Goal: Task Accomplishment & Management: Complete application form

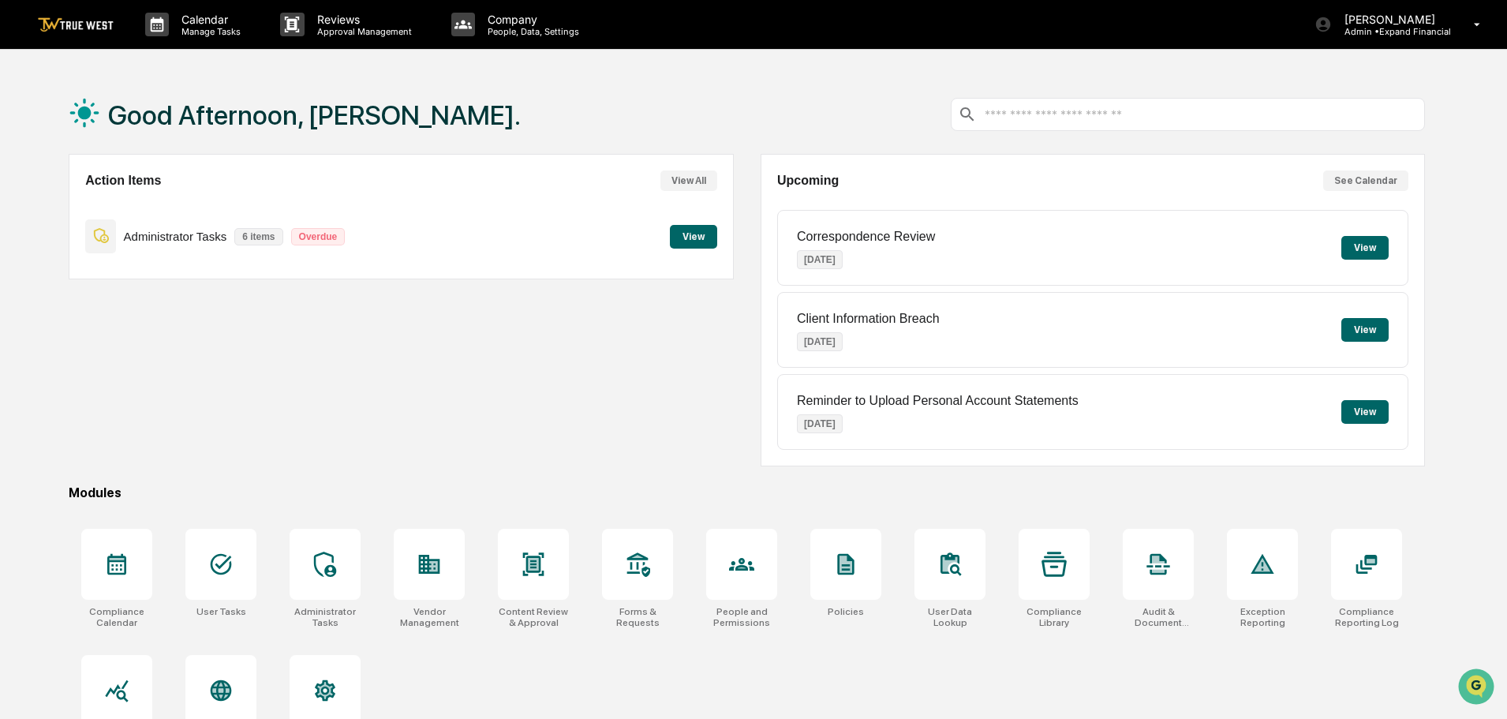
click at [698, 238] on button "View" at bounding box center [693, 237] width 47 height 24
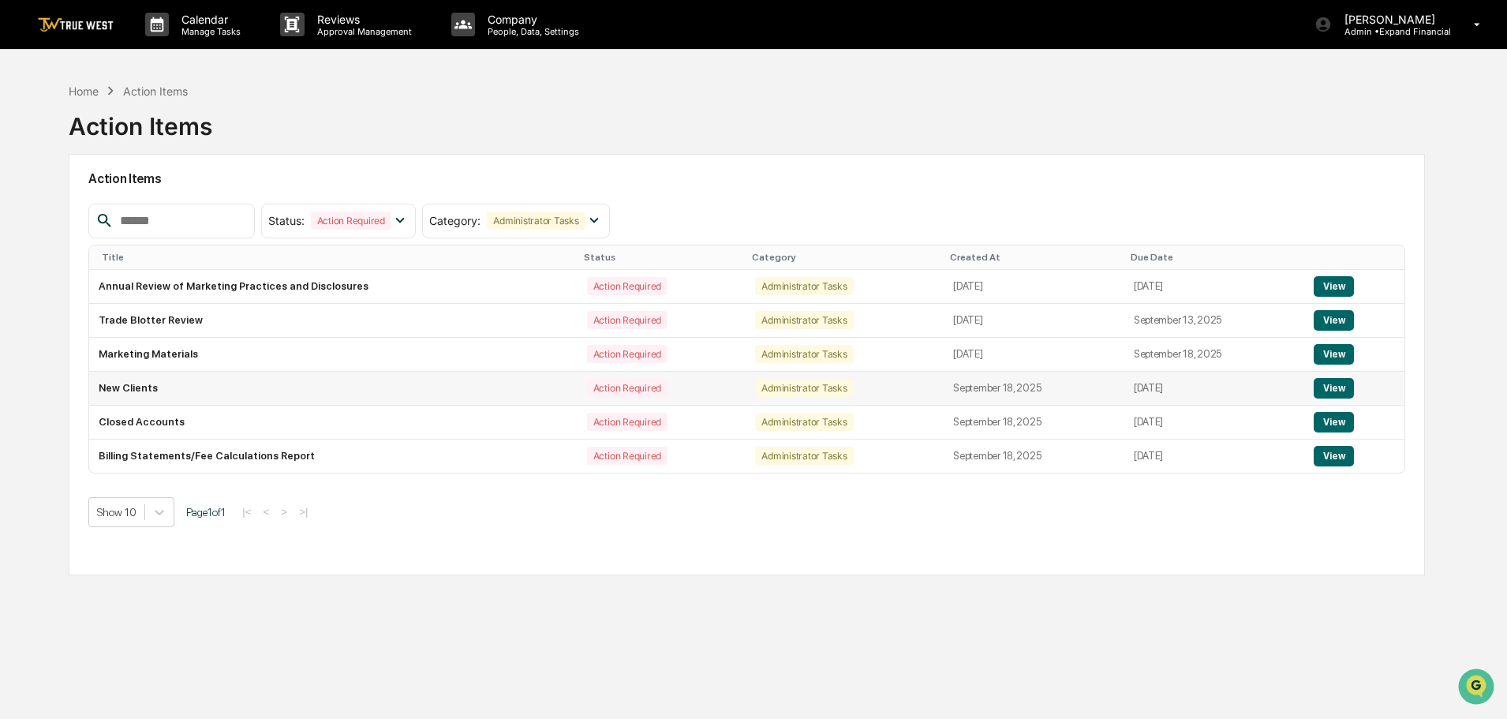
click at [131, 386] on td "New Clients" at bounding box center [333, 389] width 488 height 34
click at [1338, 385] on button "View" at bounding box center [1334, 388] width 40 height 21
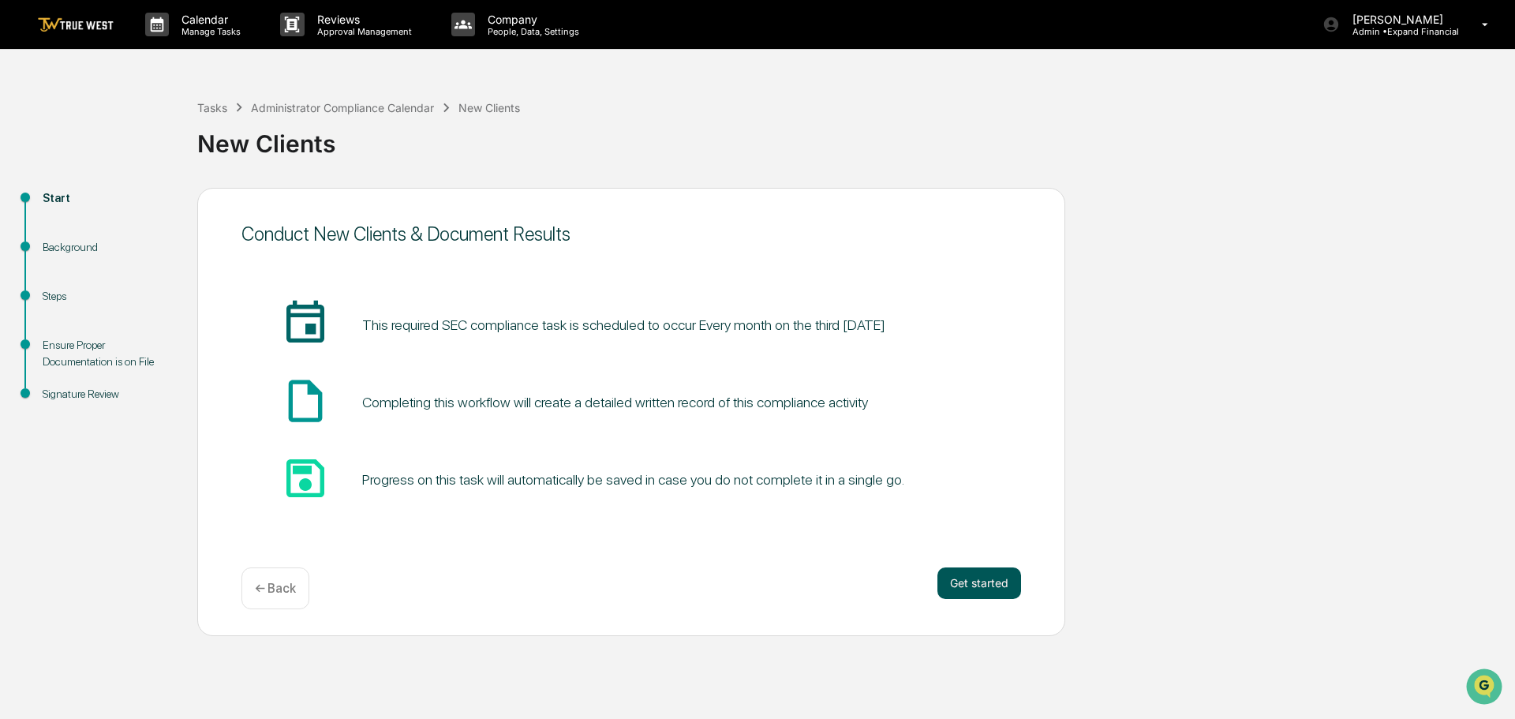
click at [974, 573] on button "Get started" at bounding box center [979, 583] width 84 height 32
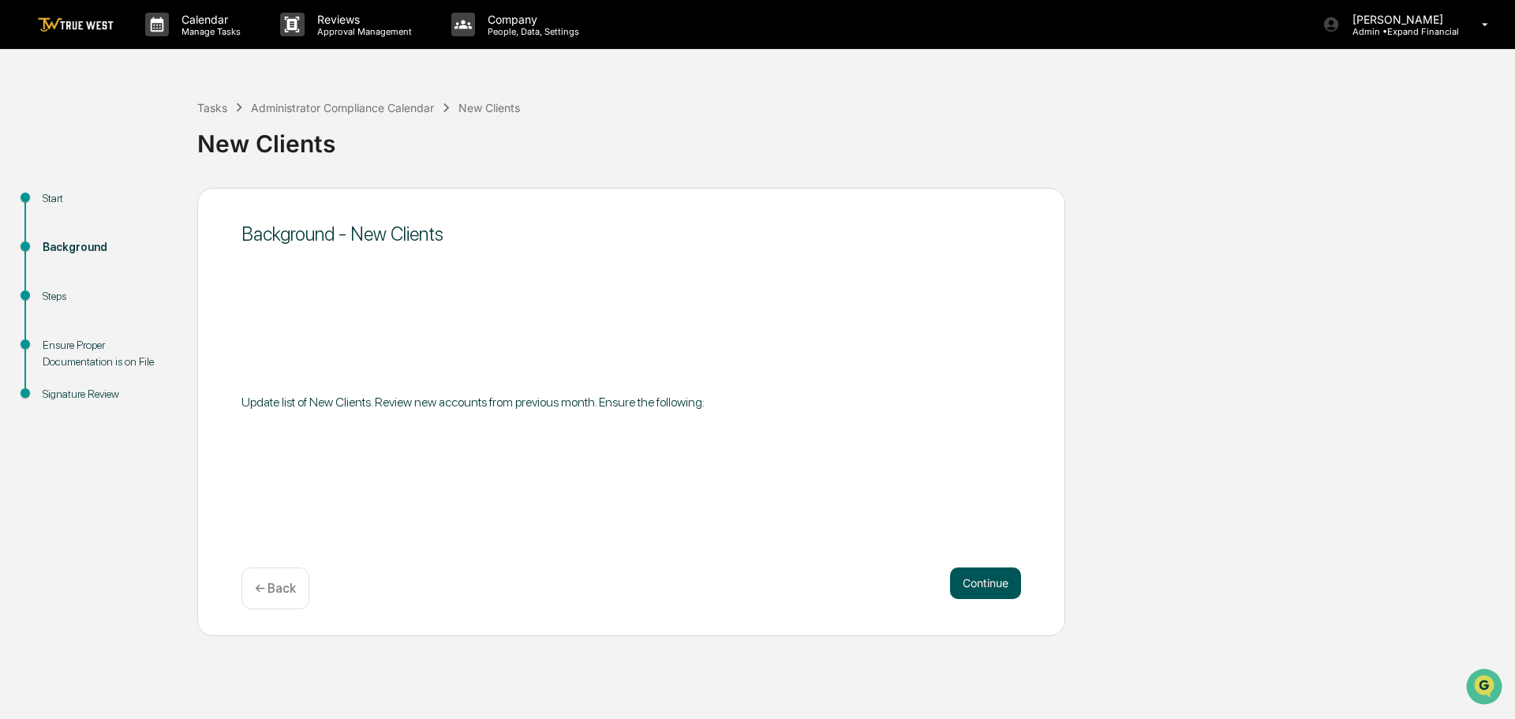
click at [975, 585] on button "Continue" at bounding box center [985, 583] width 71 height 32
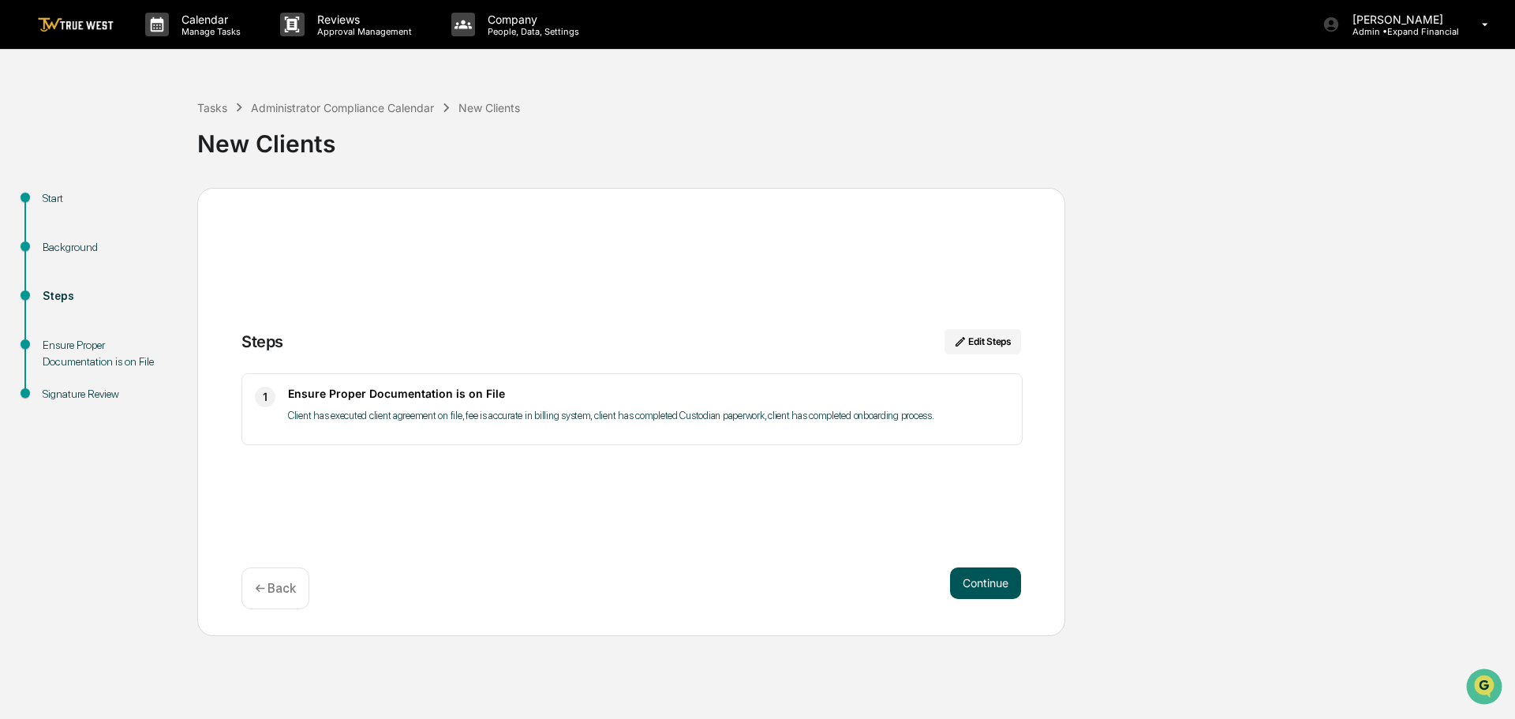
click at [993, 584] on button "Continue" at bounding box center [985, 583] width 71 height 32
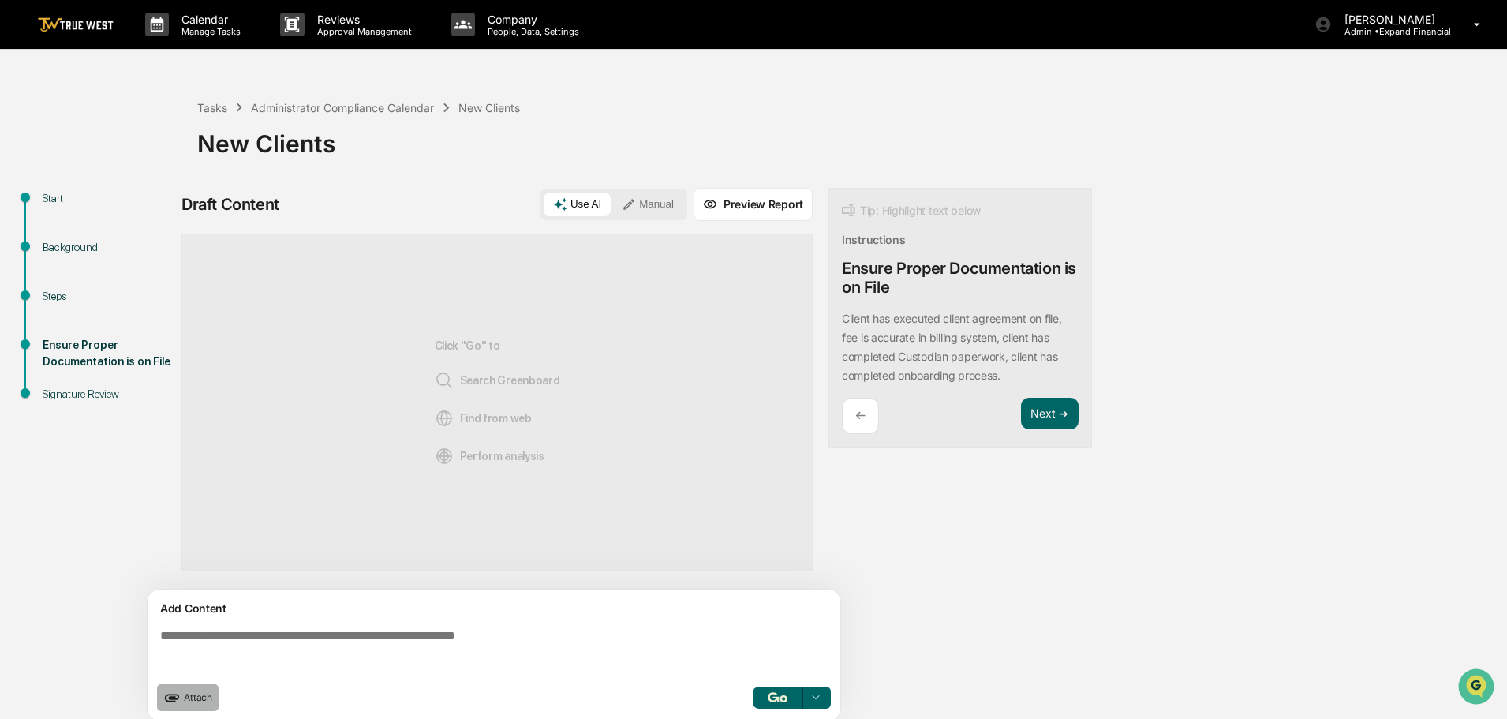
click at [185, 698] on span "Attach" at bounding box center [198, 697] width 28 height 12
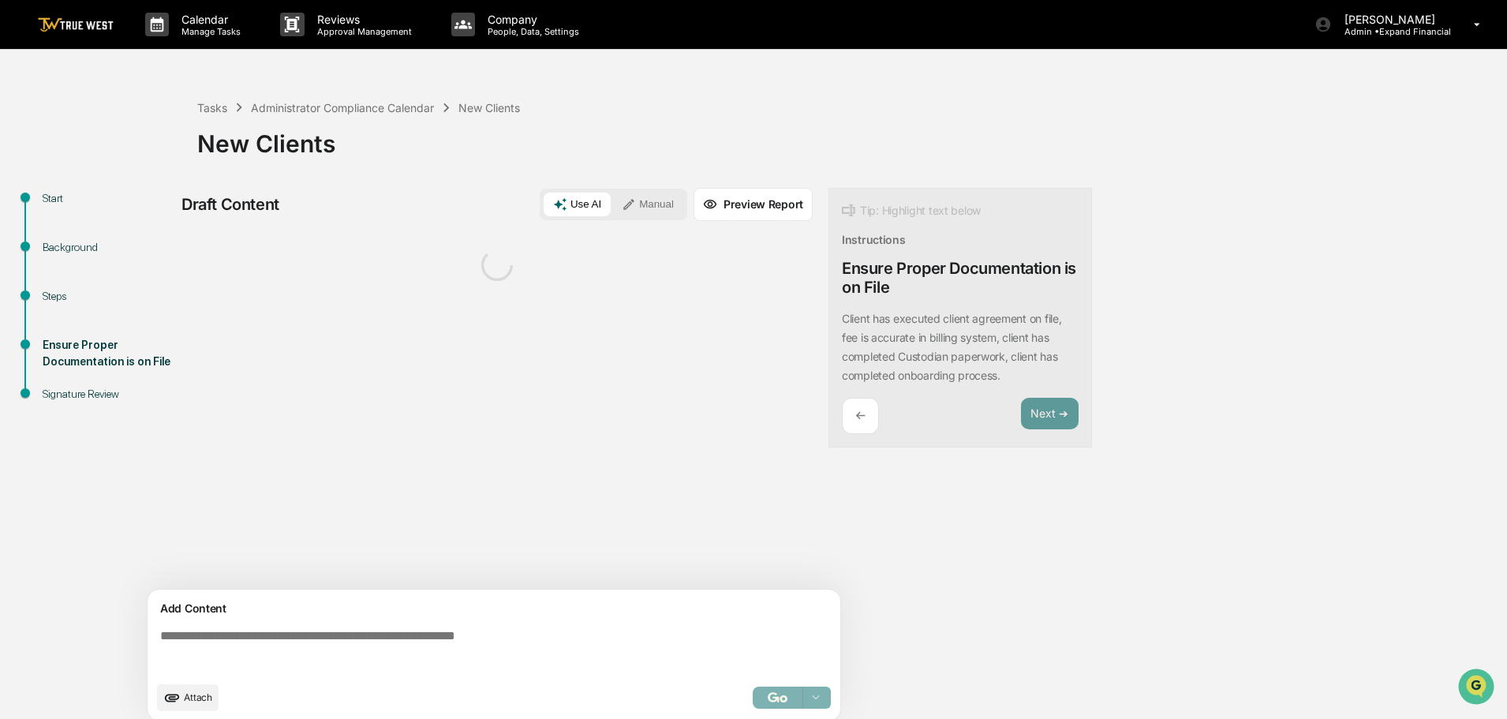
scroll to position [12, 0]
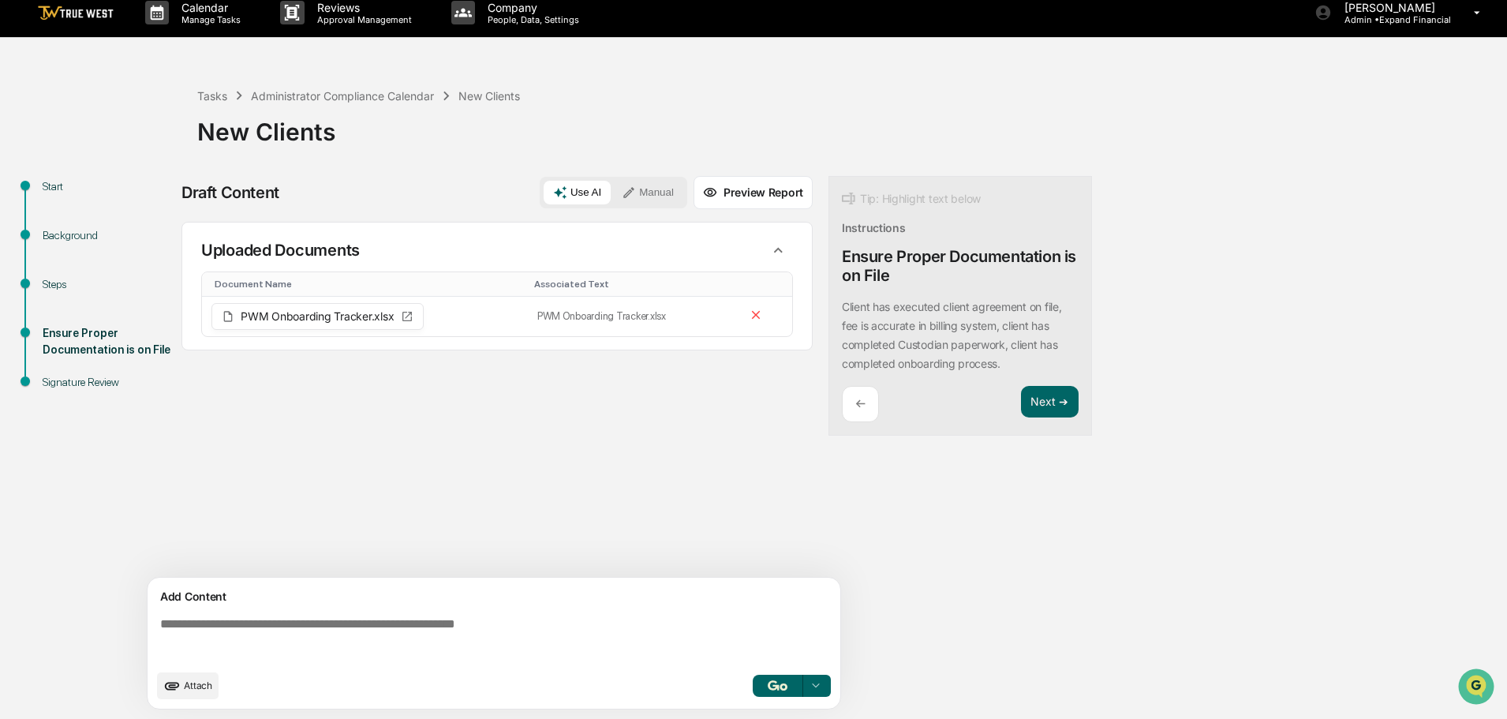
click at [354, 613] on textarea at bounding box center [497, 639] width 686 height 57
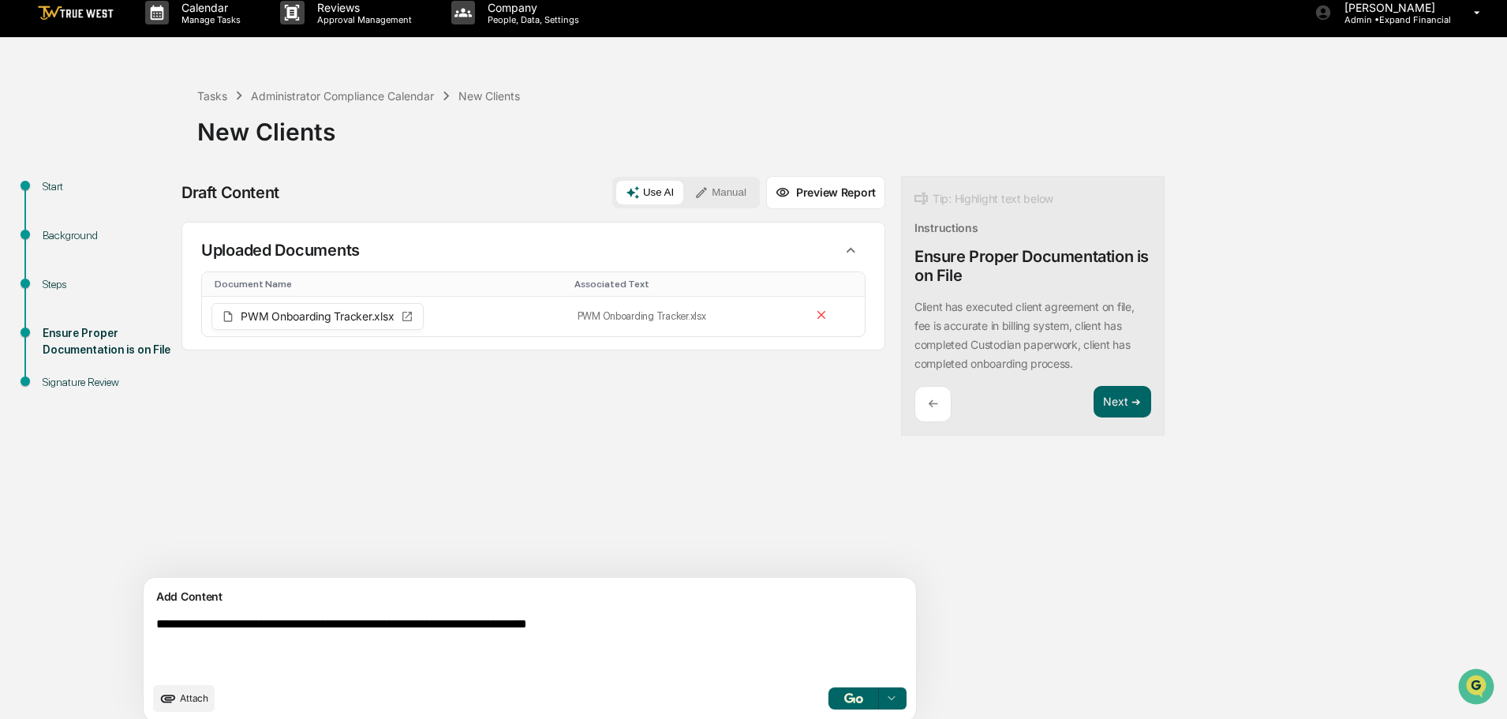
type textarea "**********"
click at [844, 702] on img "button" at bounding box center [853, 698] width 19 height 10
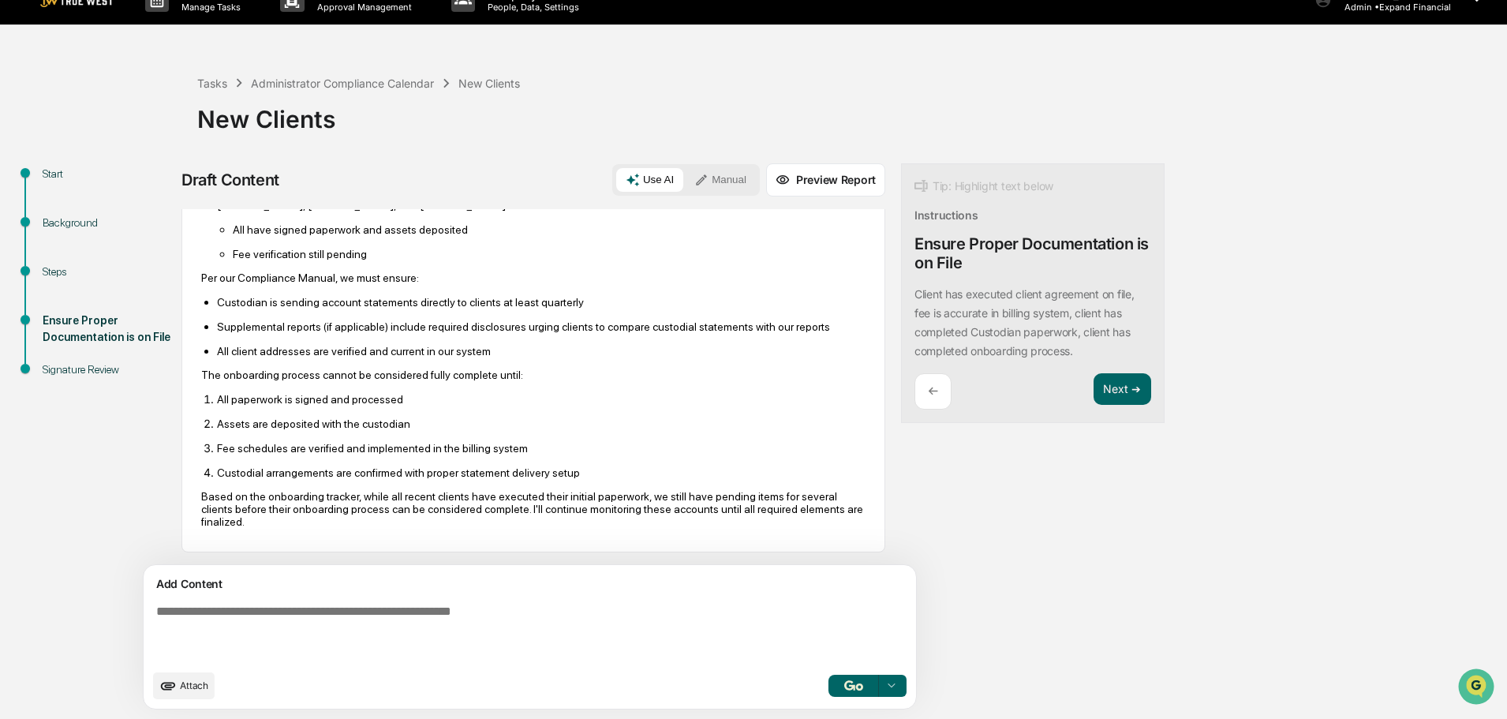
scroll to position [407, 0]
click at [563, 471] on p "Custodial arrangements are confirmed with proper statement delivery setup" at bounding box center [541, 472] width 649 height 13
click at [1094, 394] on button "Next ➔" at bounding box center [1123, 389] width 58 height 32
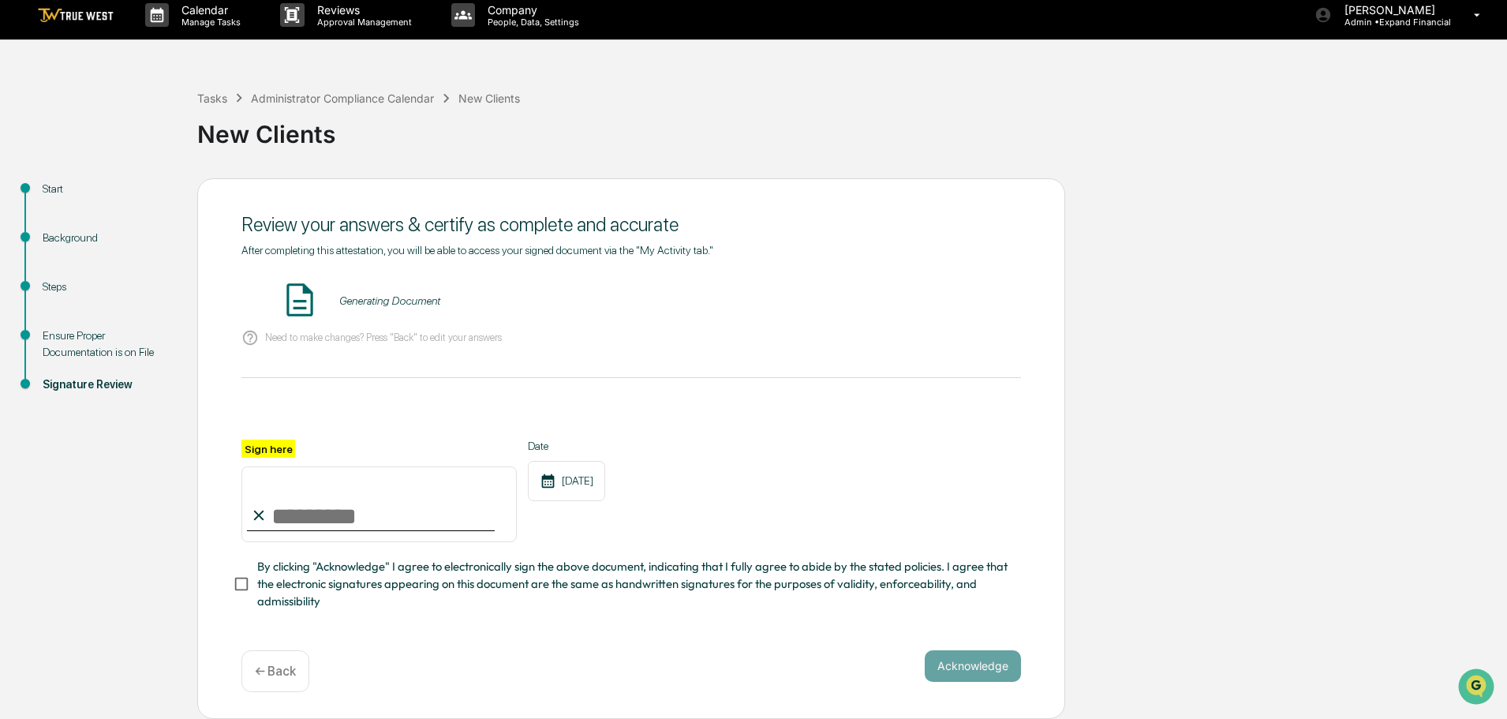
scroll to position [0, 0]
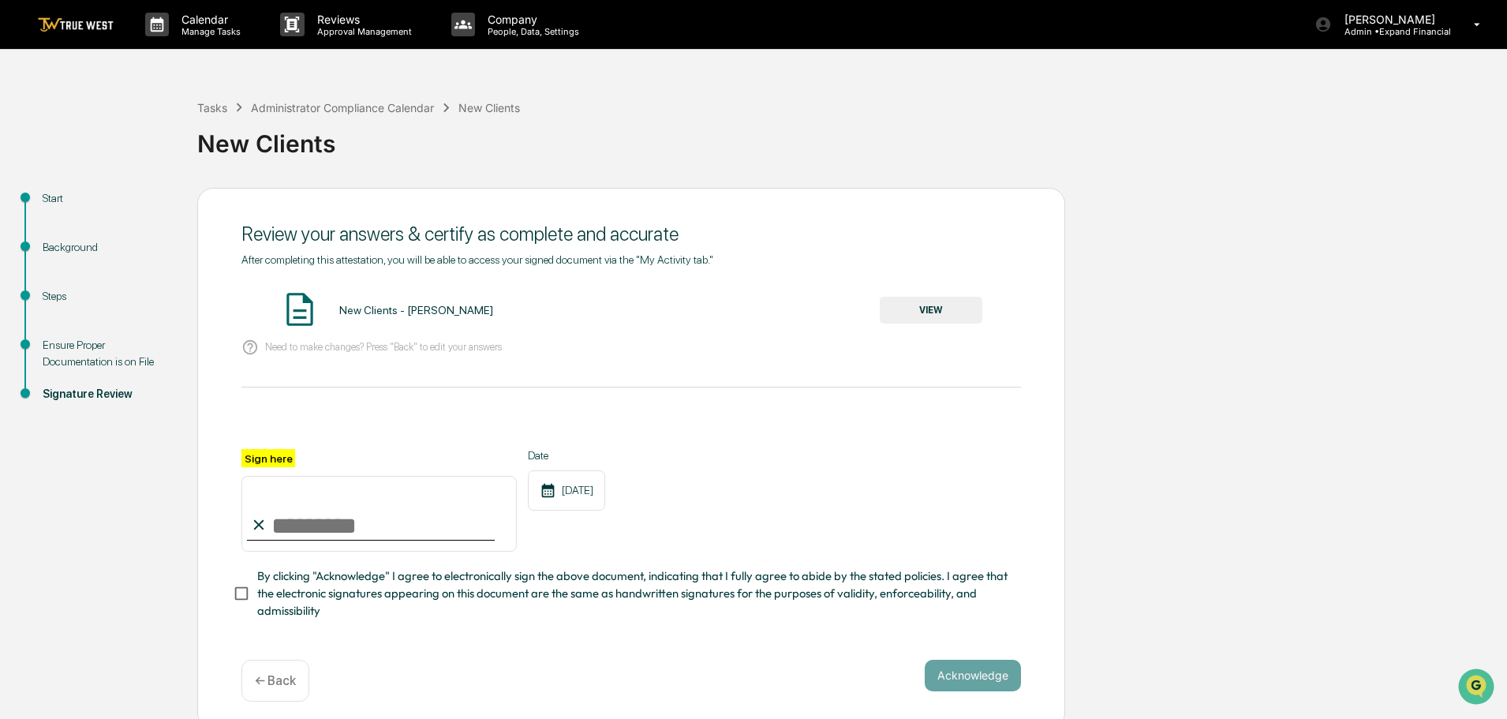
click at [929, 316] on button "VIEW" at bounding box center [931, 310] width 103 height 27
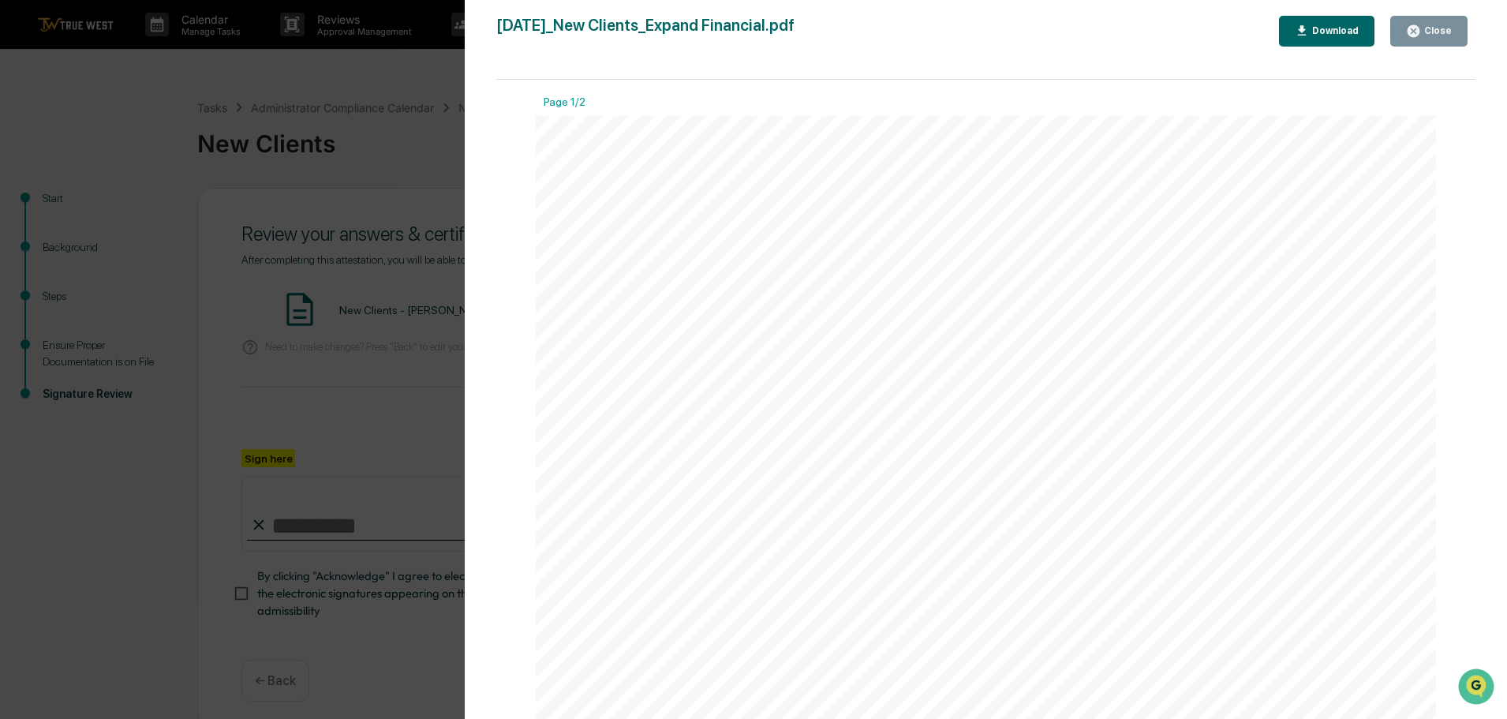
click at [1419, 30] on icon "button" at bounding box center [1414, 31] width 12 height 12
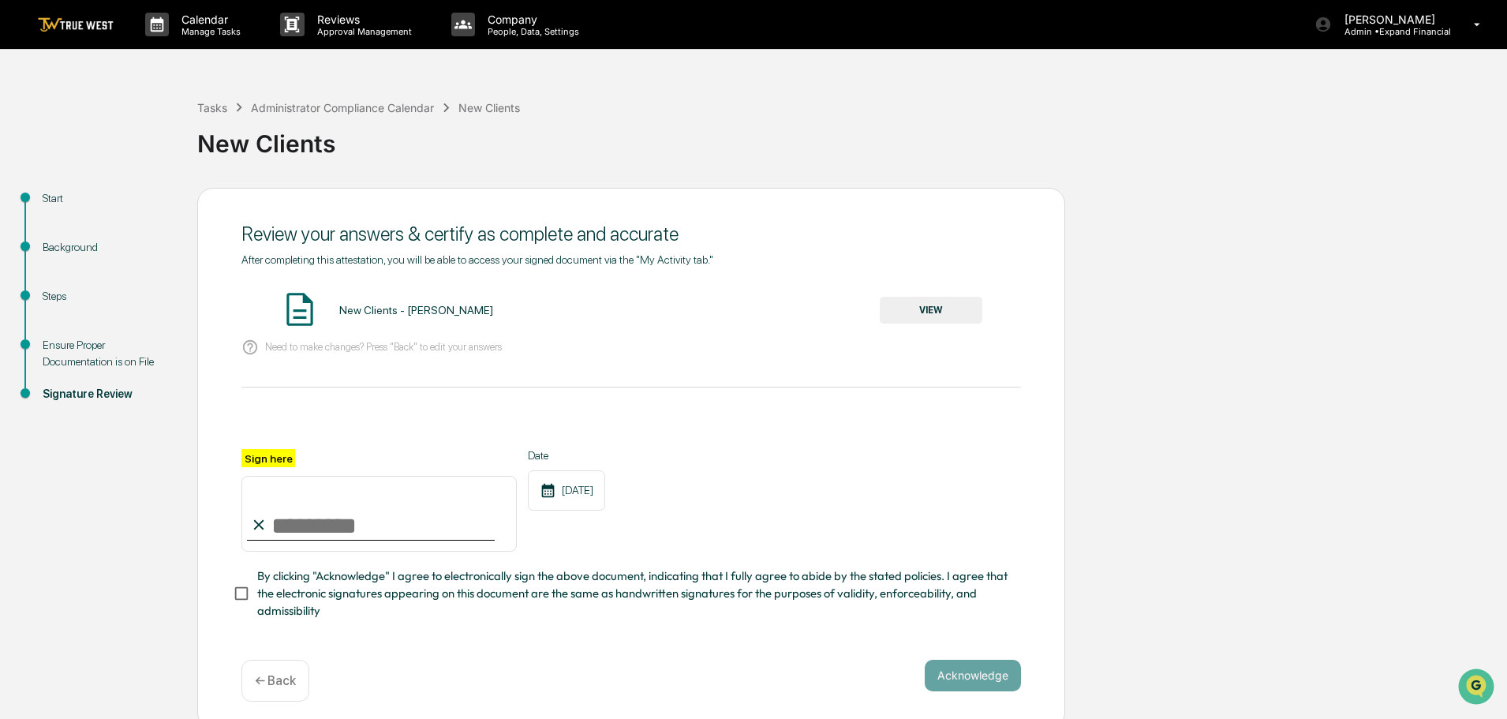
click at [330, 518] on input "Sign here" at bounding box center [378, 514] width 275 height 76
type input "**********"
click at [967, 680] on button "Acknowledge" at bounding box center [973, 676] width 96 height 32
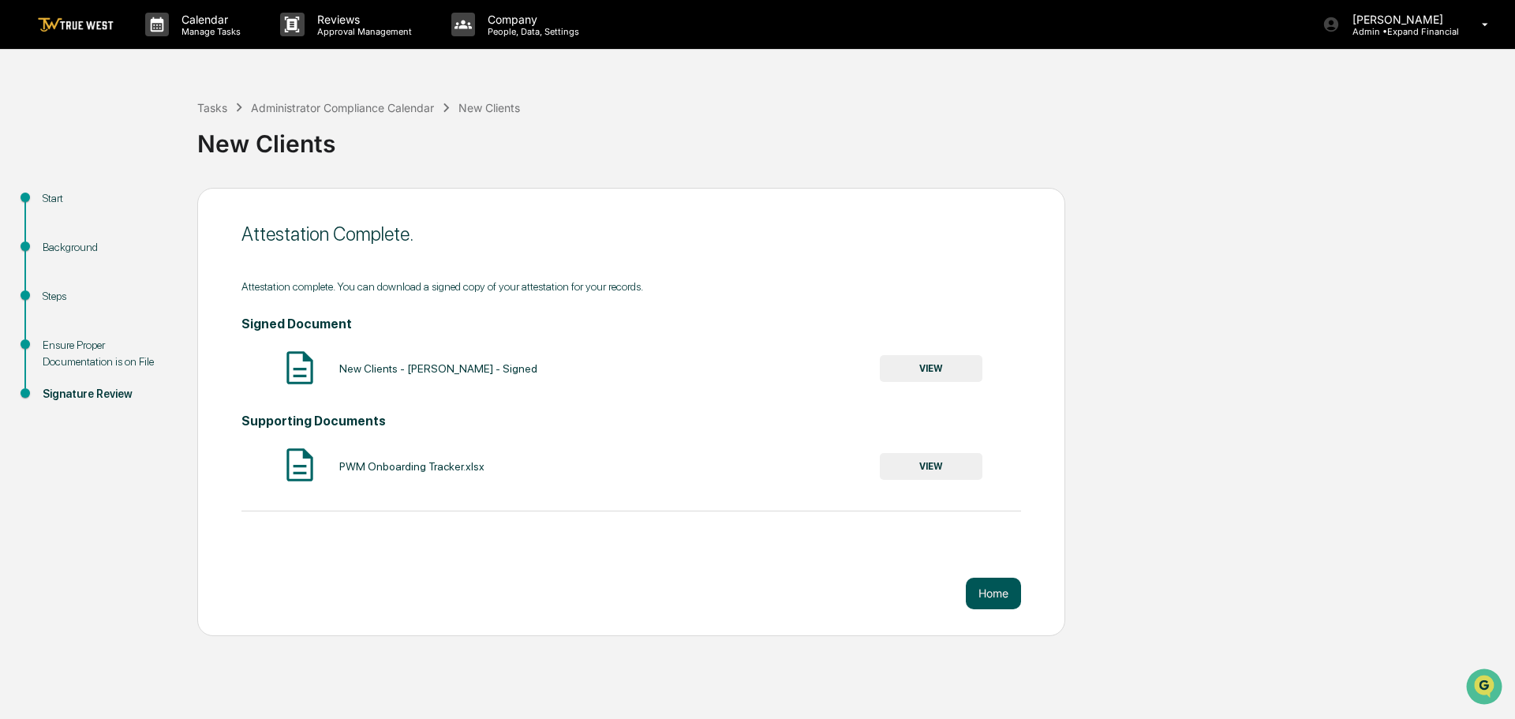
click at [1001, 595] on button "Home" at bounding box center [993, 594] width 55 height 32
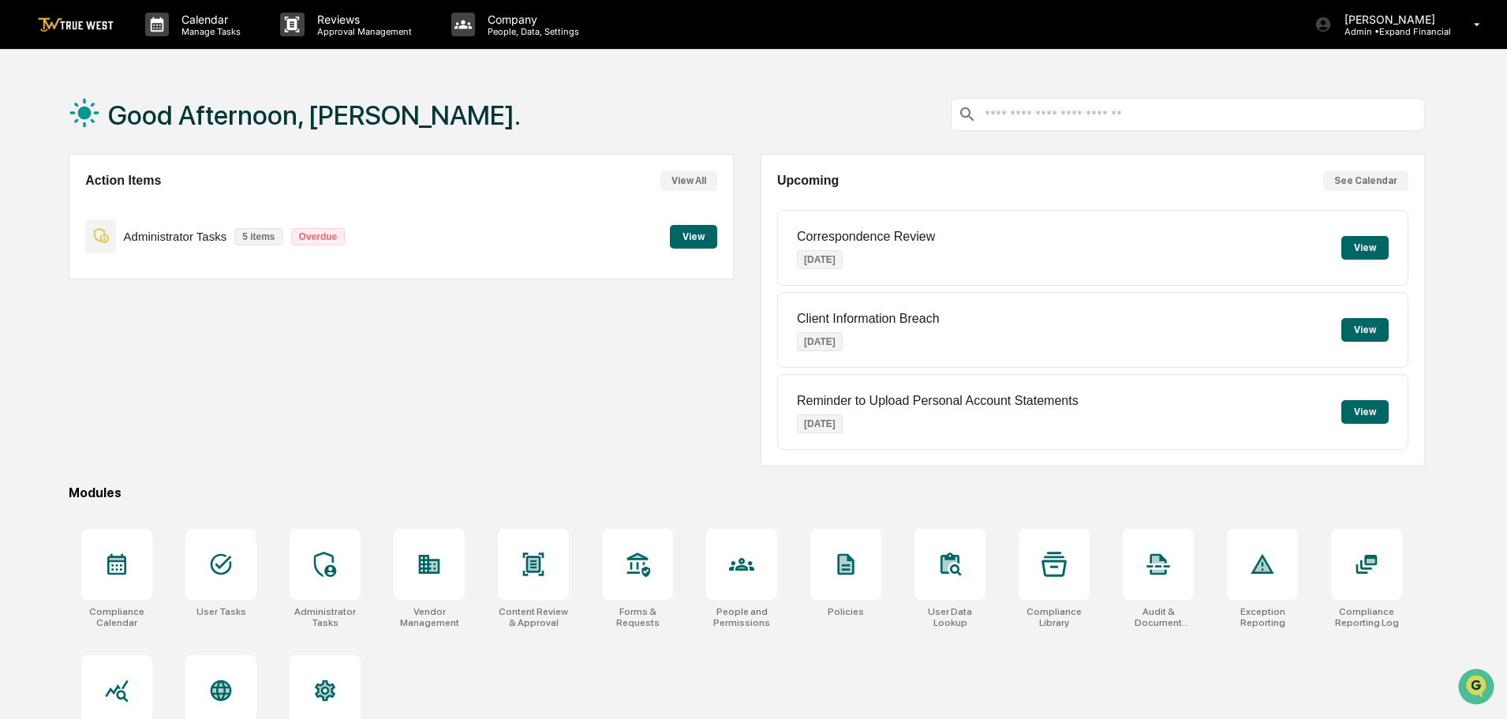
click at [686, 241] on button "View" at bounding box center [693, 237] width 47 height 24
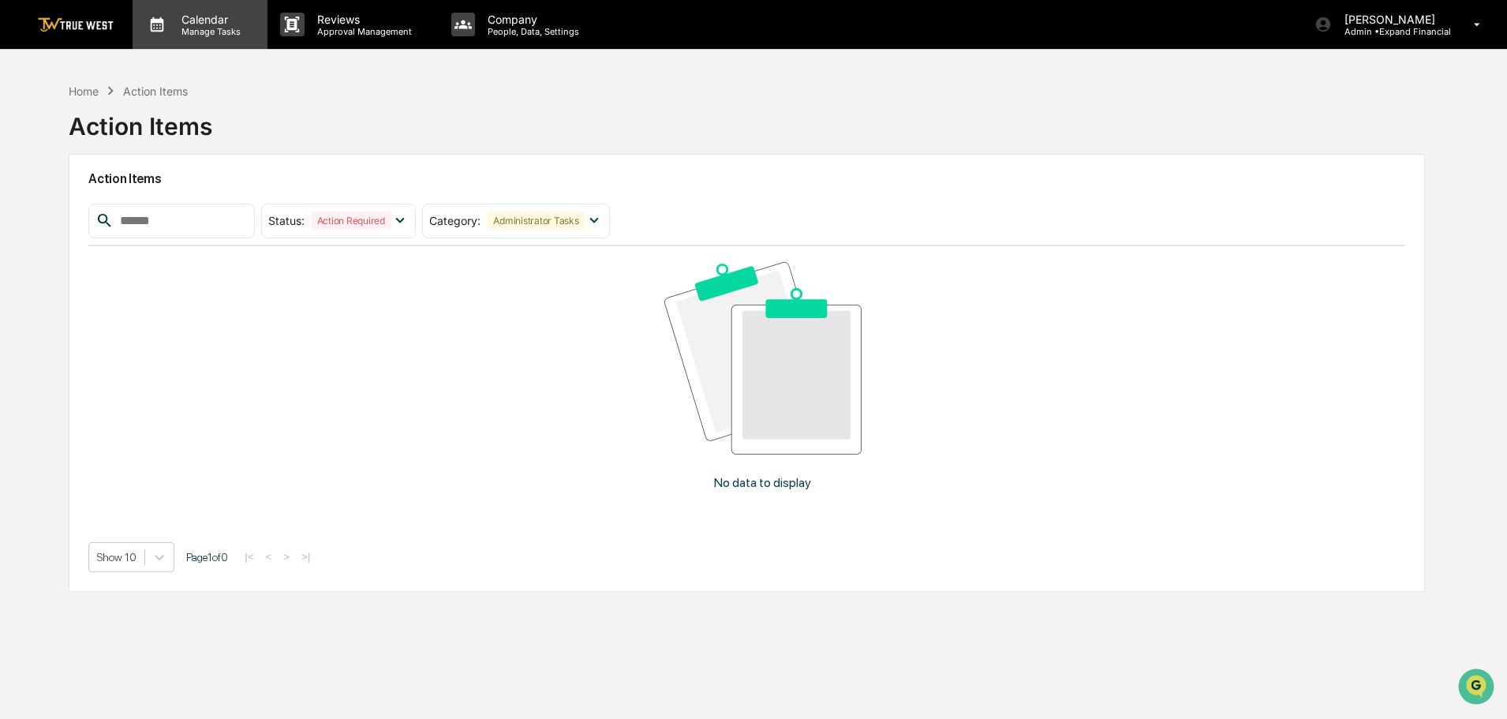
click at [215, 21] on p "Calendar" at bounding box center [209, 19] width 80 height 13
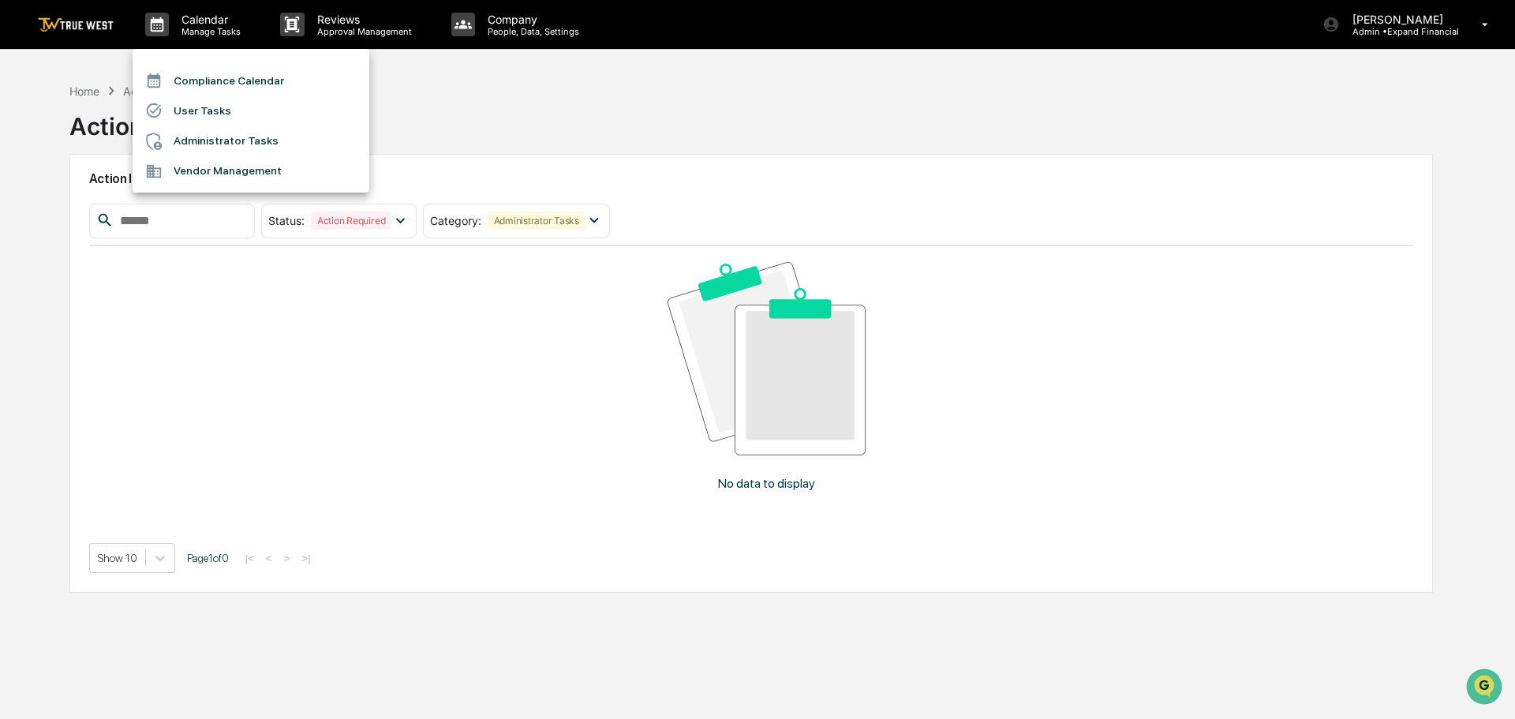
click at [208, 139] on li "Administrator Tasks" at bounding box center [251, 141] width 237 height 30
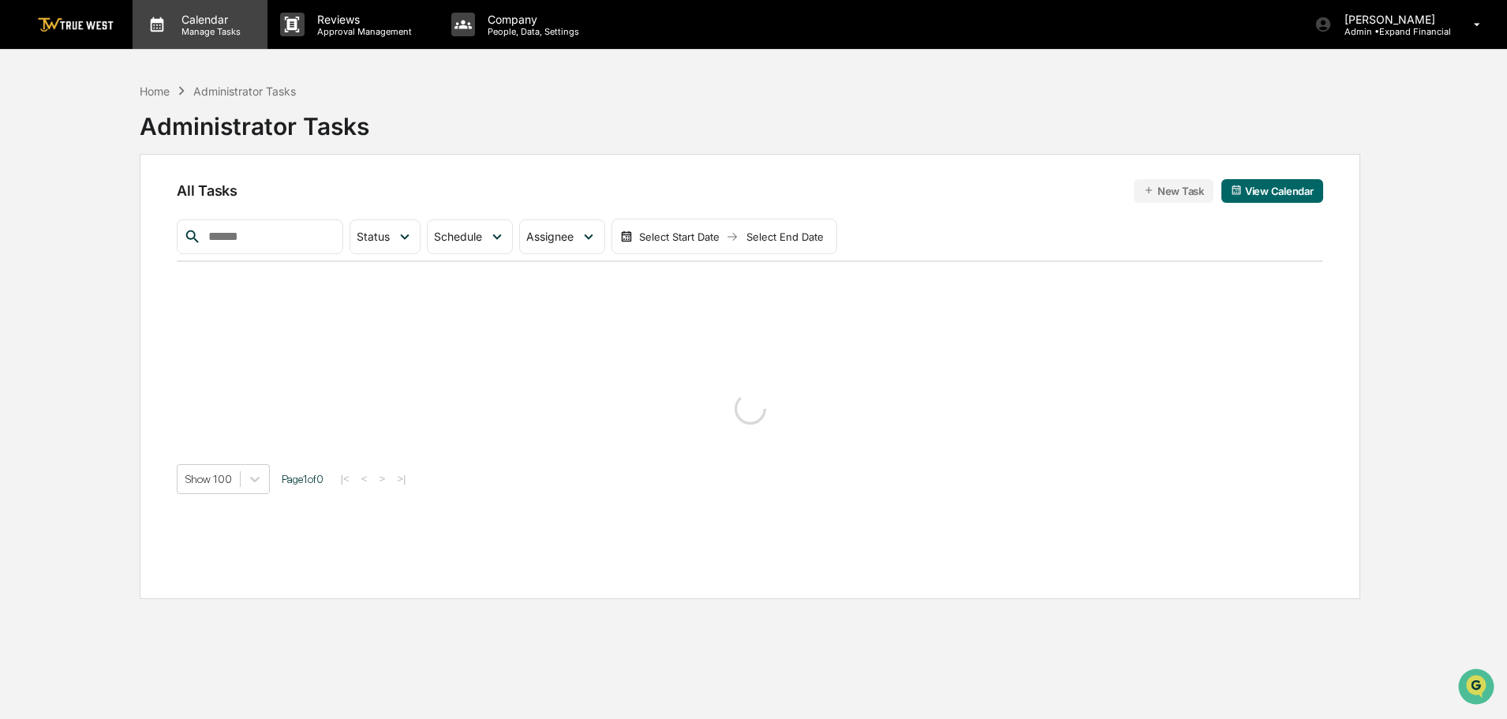
click at [185, 38] on div "Calendar Manage Tasks" at bounding box center [200, 24] width 135 height 49
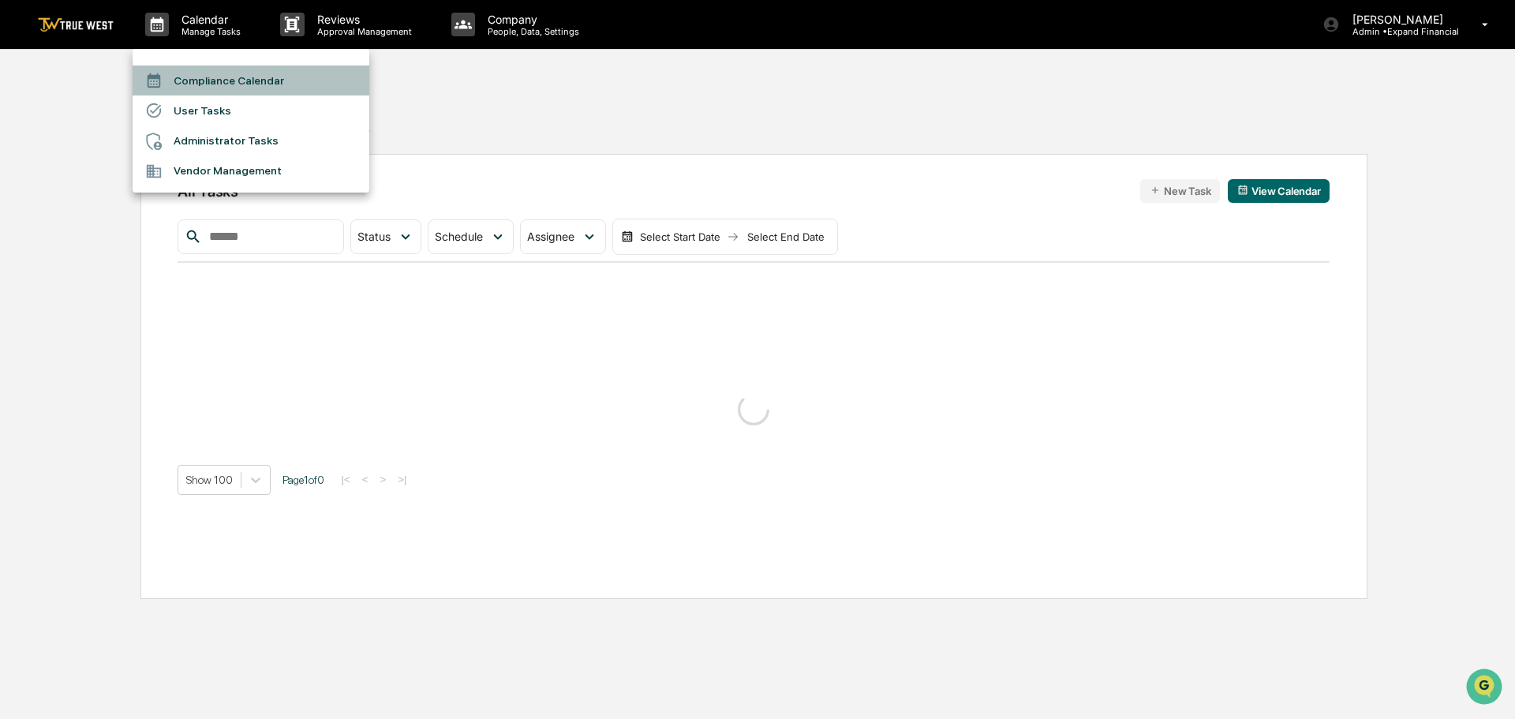
click at [210, 88] on li "Compliance Calendar" at bounding box center [251, 80] width 237 height 30
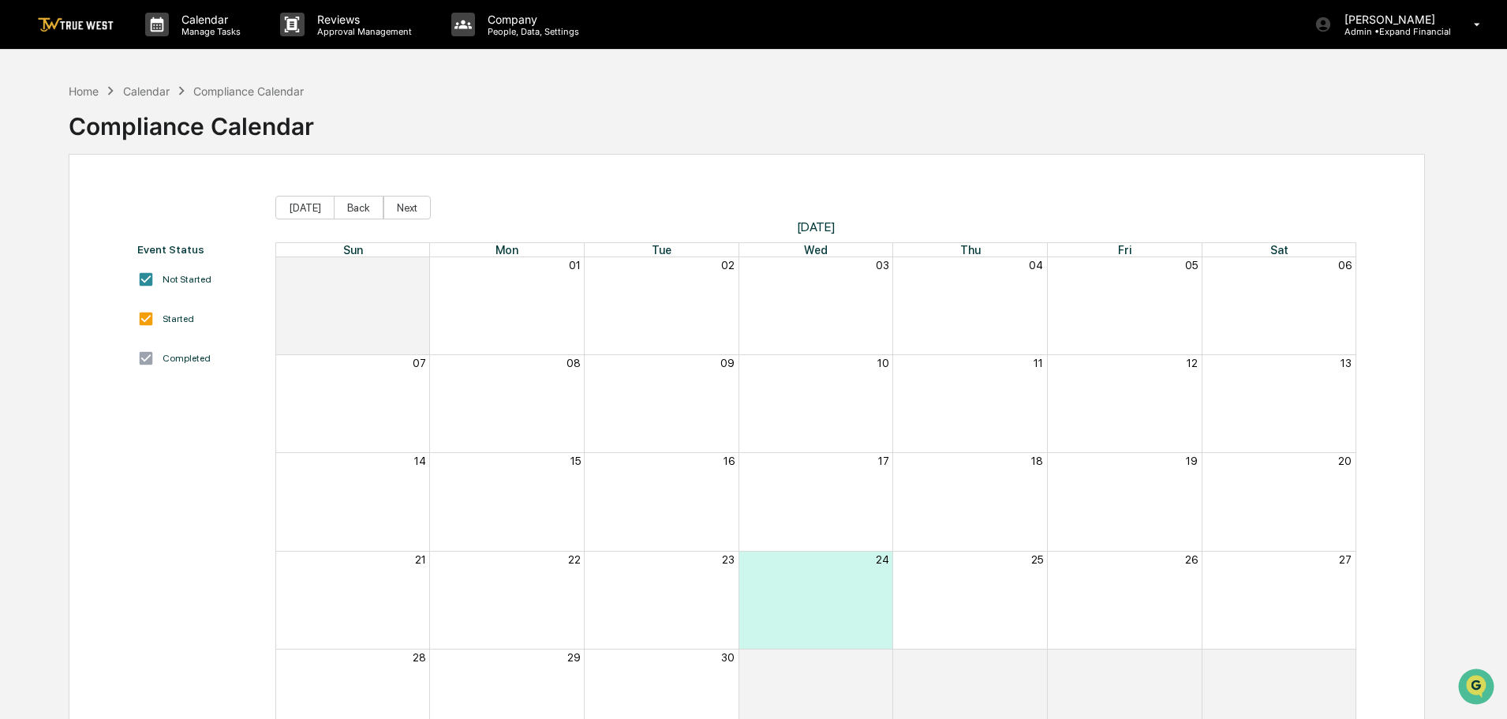
click at [819, 535] on div "Month View" at bounding box center [816, 501] width 155 height 97
click at [1415, 26] on p "Admin • Expand Financial" at bounding box center [1391, 31] width 119 height 11
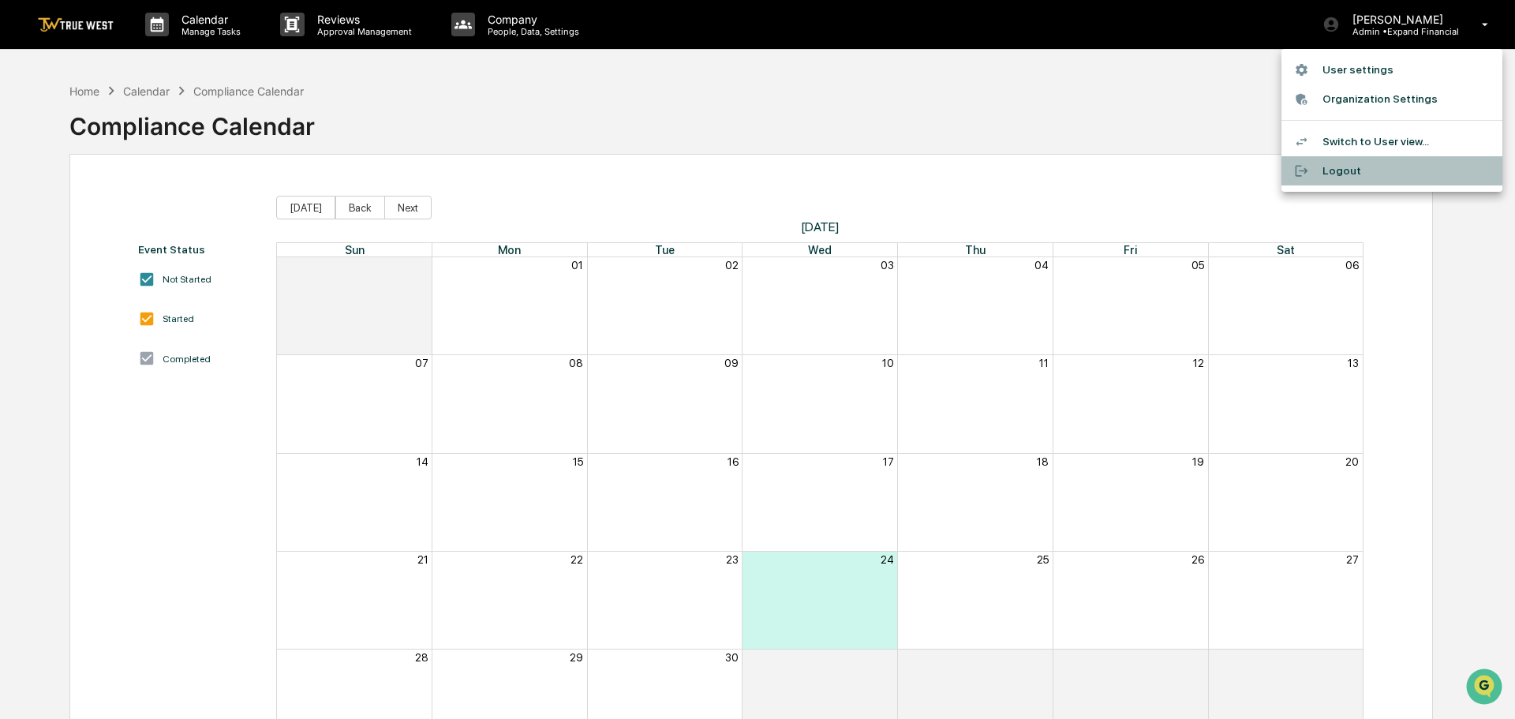
click at [1327, 172] on li "Logout" at bounding box center [1391, 170] width 221 height 29
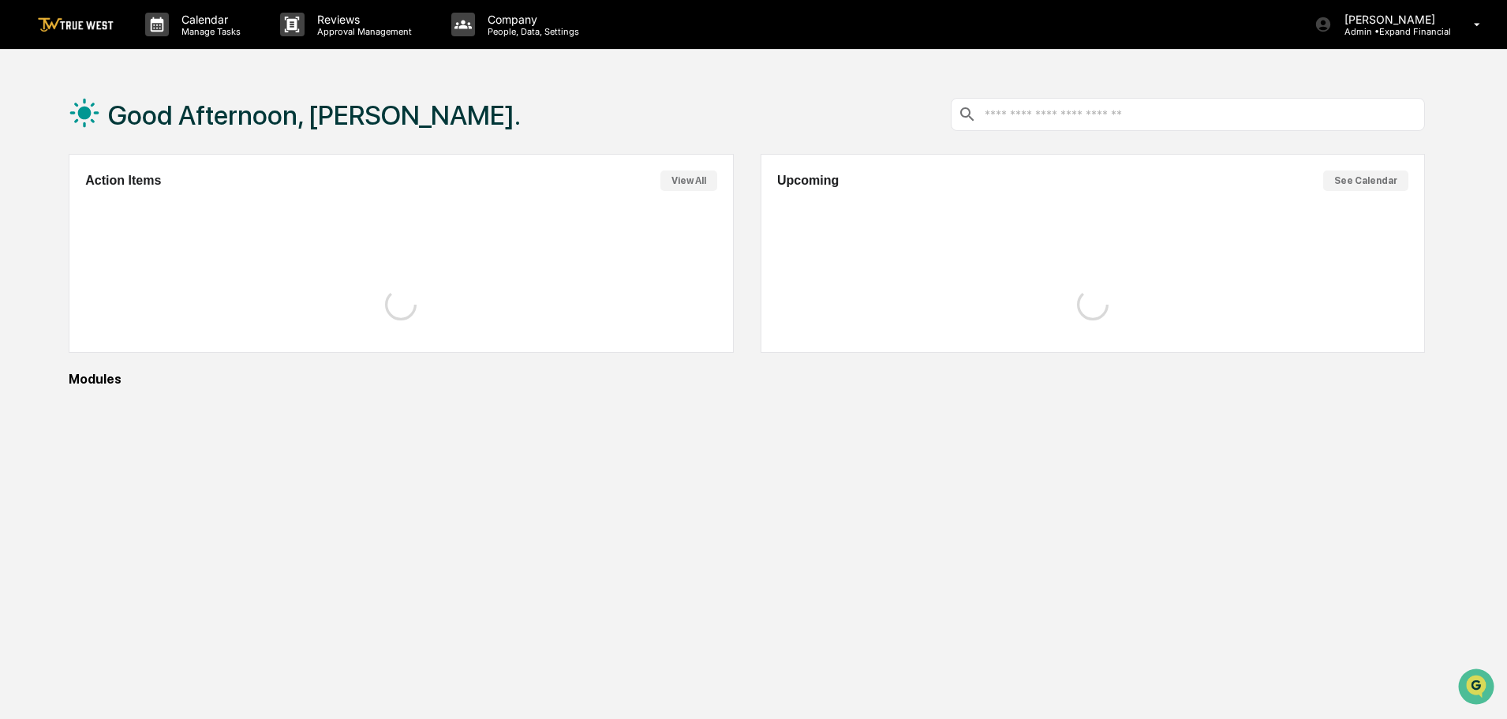
click at [692, 460] on div "Good Afternoon, [PERSON_NAME]. Action Items View All Upcoming See Calendar Modu…" at bounding box center [747, 434] width 1404 height 719
click at [213, 23] on p "Calendar" at bounding box center [209, 19] width 80 height 13
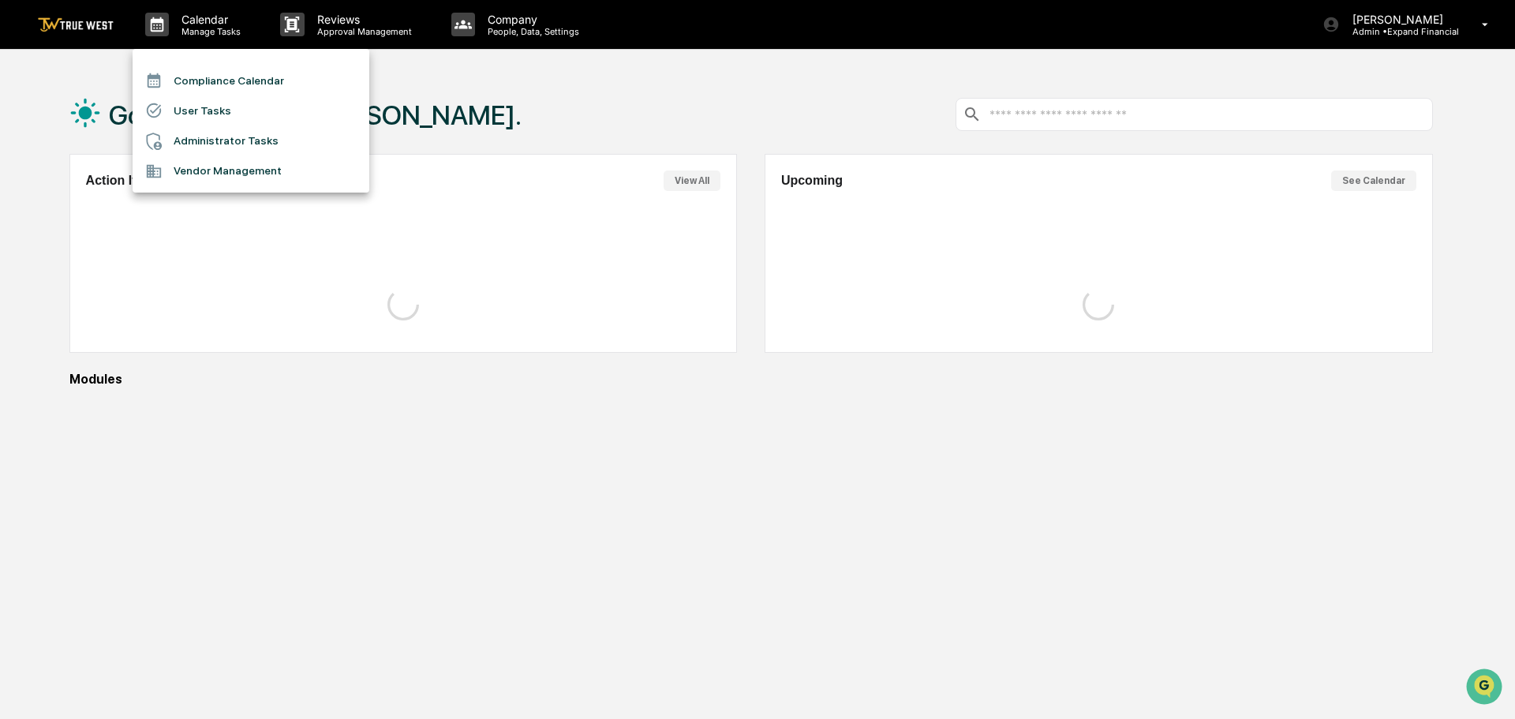
click at [204, 79] on li "Compliance Calendar" at bounding box center [251, 80] width 237 height 30
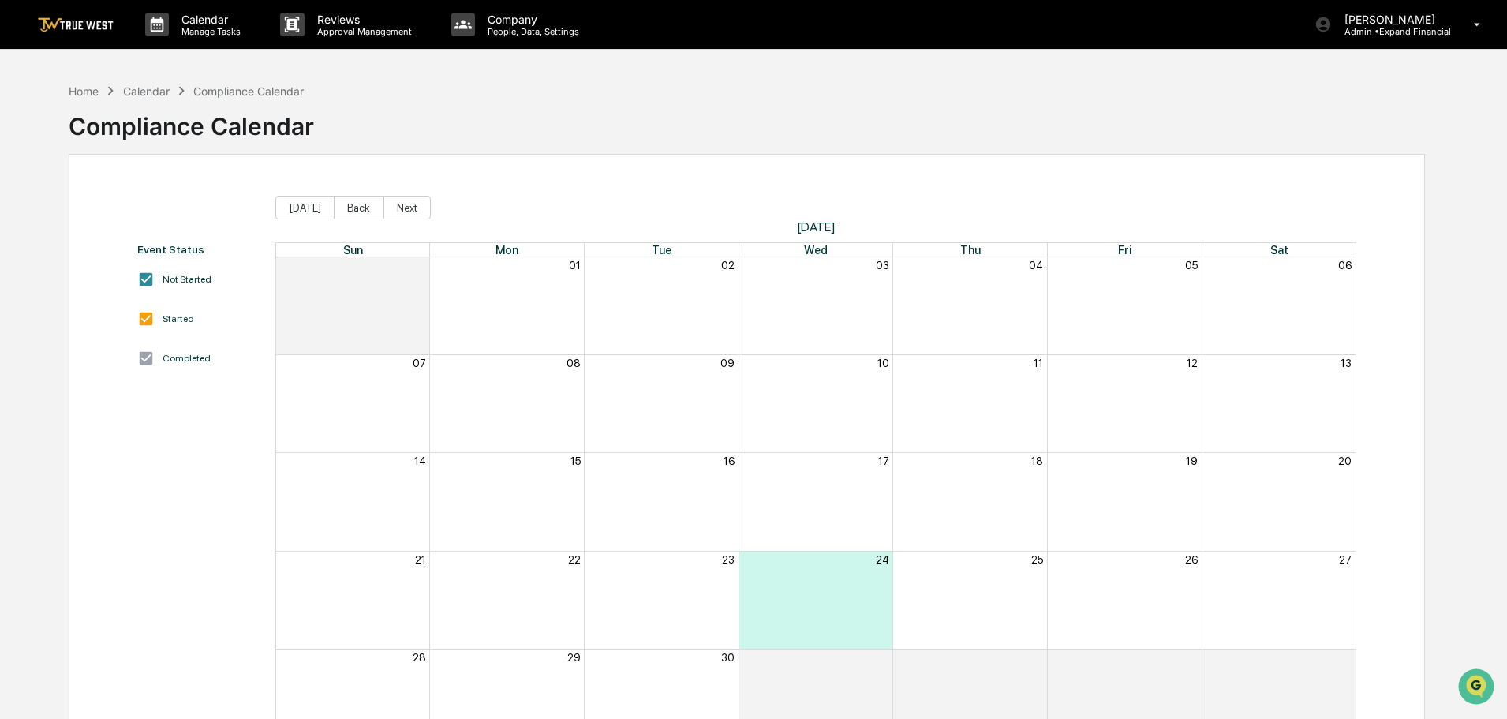
click at [789, 514] on div "Month View" at bounding box center [816, 501] width 155 height 97
click at [140, 92] on div "Calendar" at bounding box center [146, 90] width 47 height 13
click at [207, 29] on p "Manage Tasks" at bounding box center [209, 31] width 80 height 11
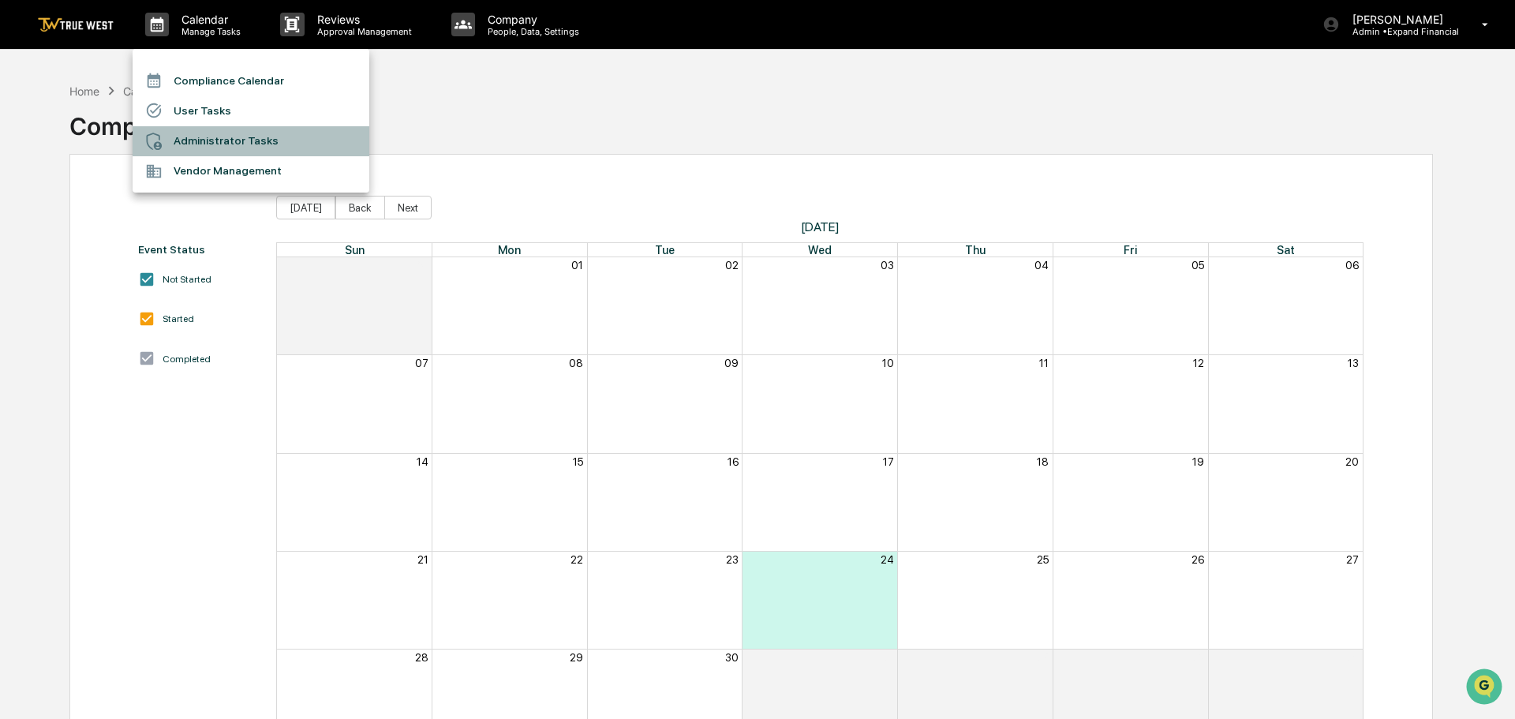
click at [196, 138] on li "Administrator Tasks" at bounding box center [251, 141] width 237 height 30
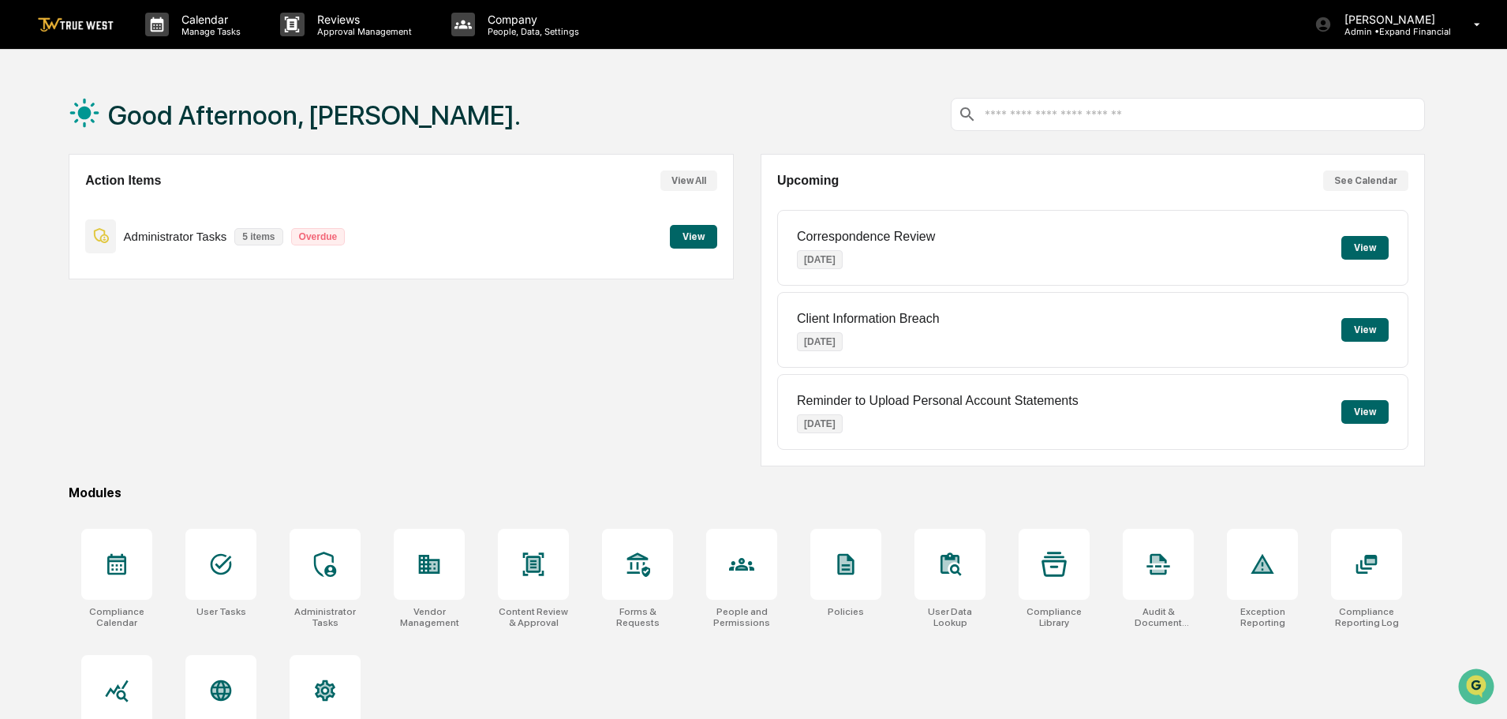
click at [680, 236] on button "View" at bounding box center [693, 237] width 47 height 24
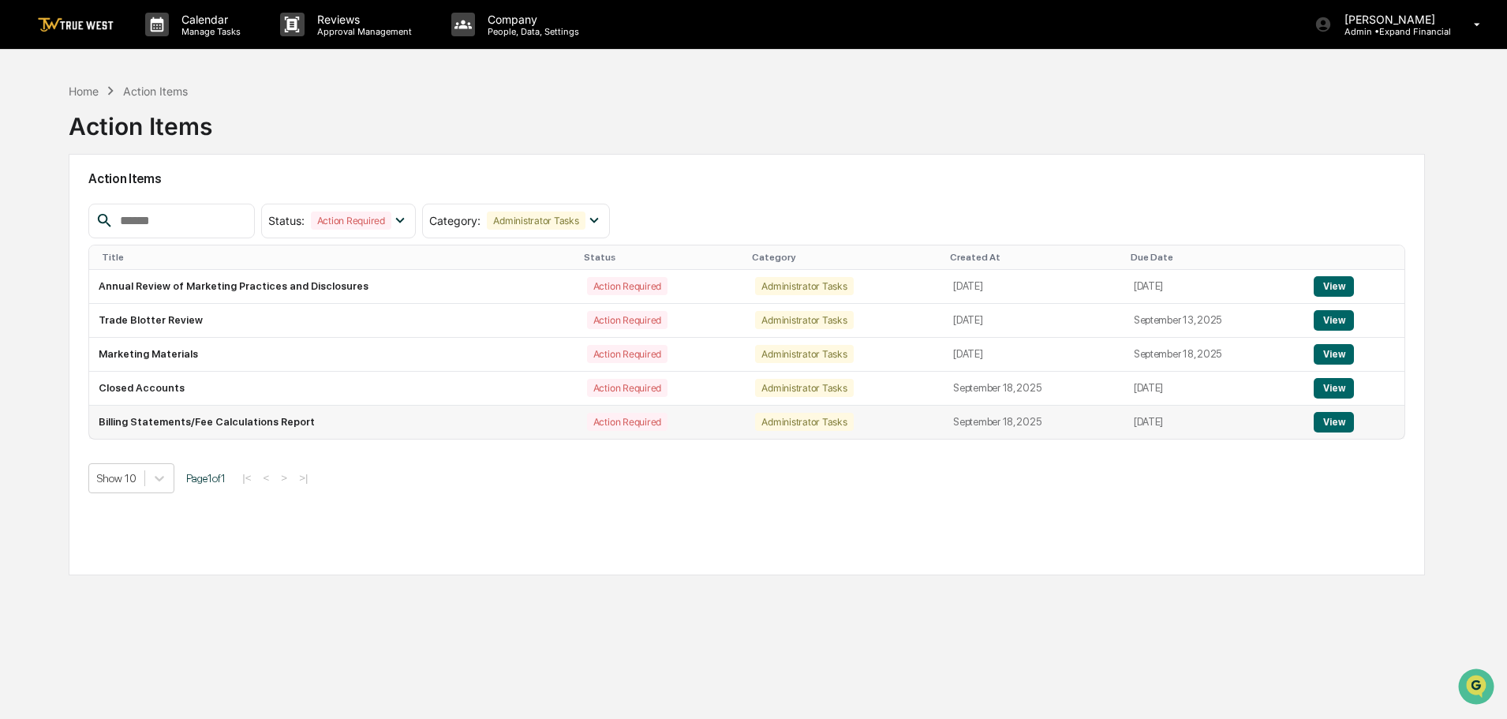
click at [1331, 421] on button "View" at bounding box center [1334, 422] width 40 height 21
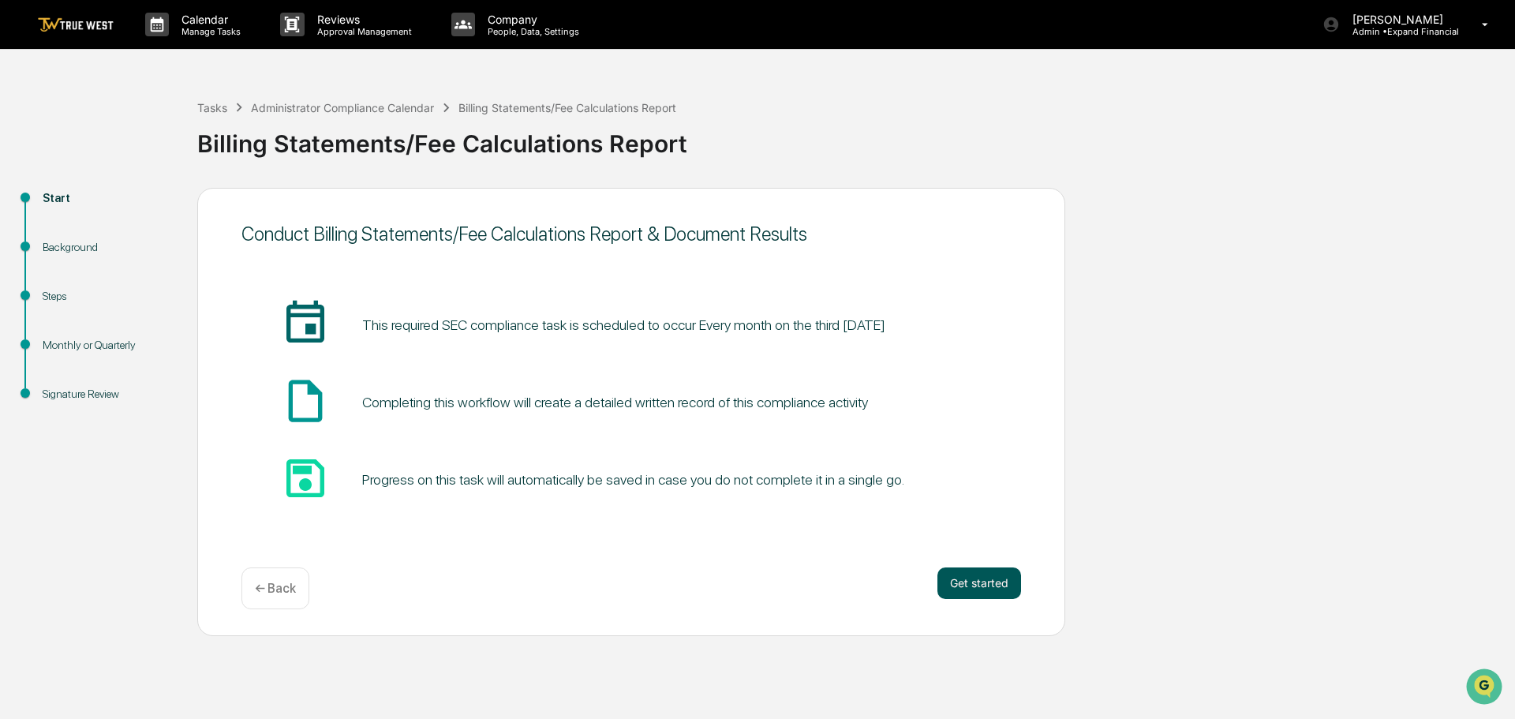
click at [974, 588] on button "Get started" at bounding box center [979, 583] width 84 height 32
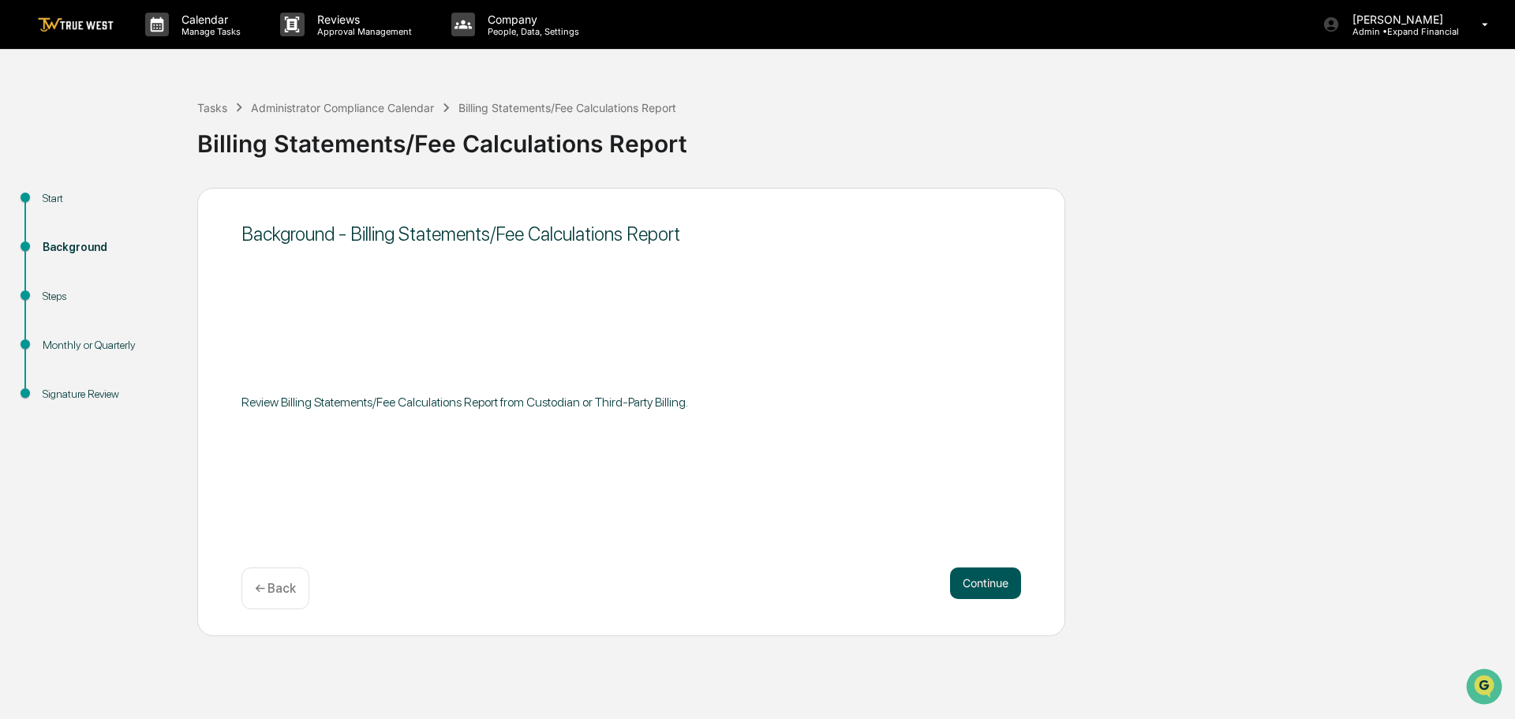
click at [969, 588] on button "Continue" at bounding box center [985, 583] width 71 height 32
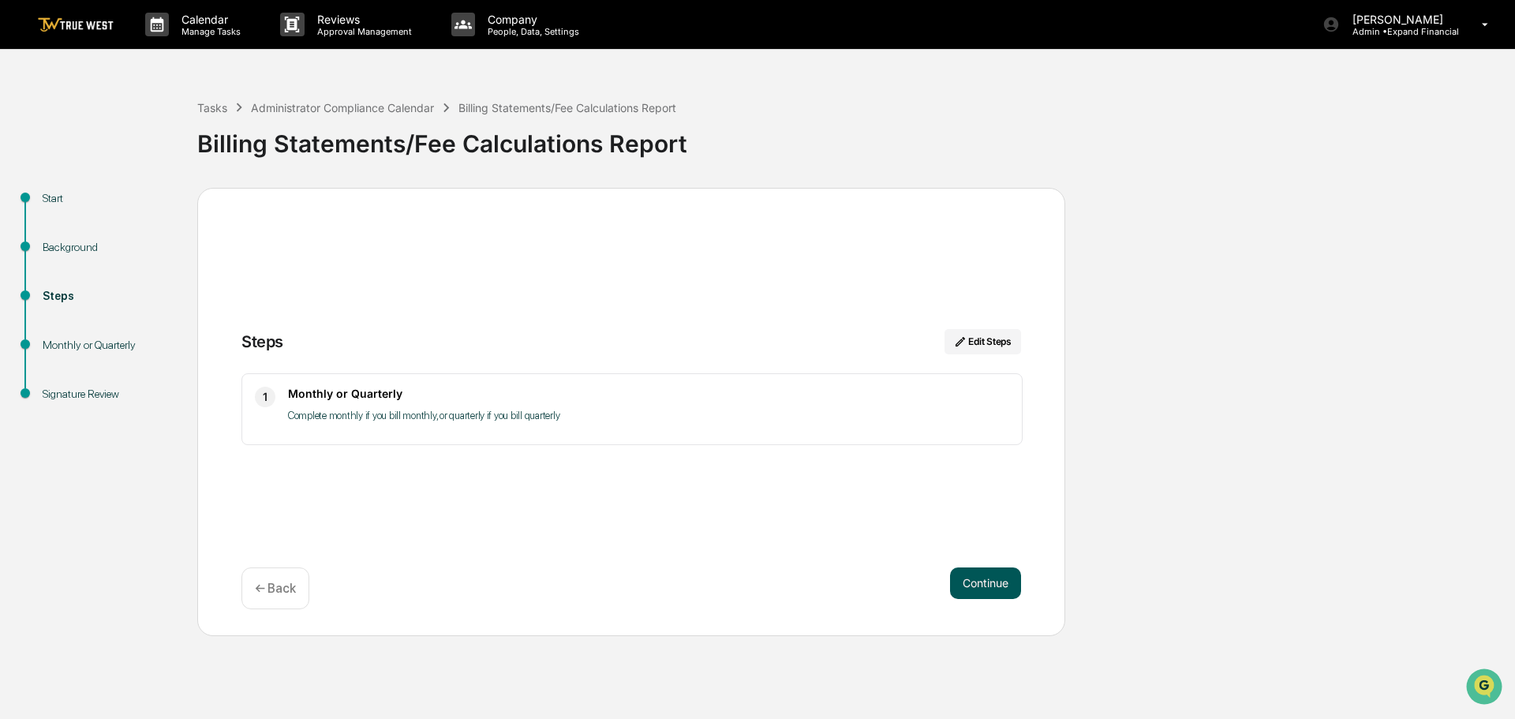
click at [967, 575] on button "Continue" at bounding box center [985, 583] width 71 height 32
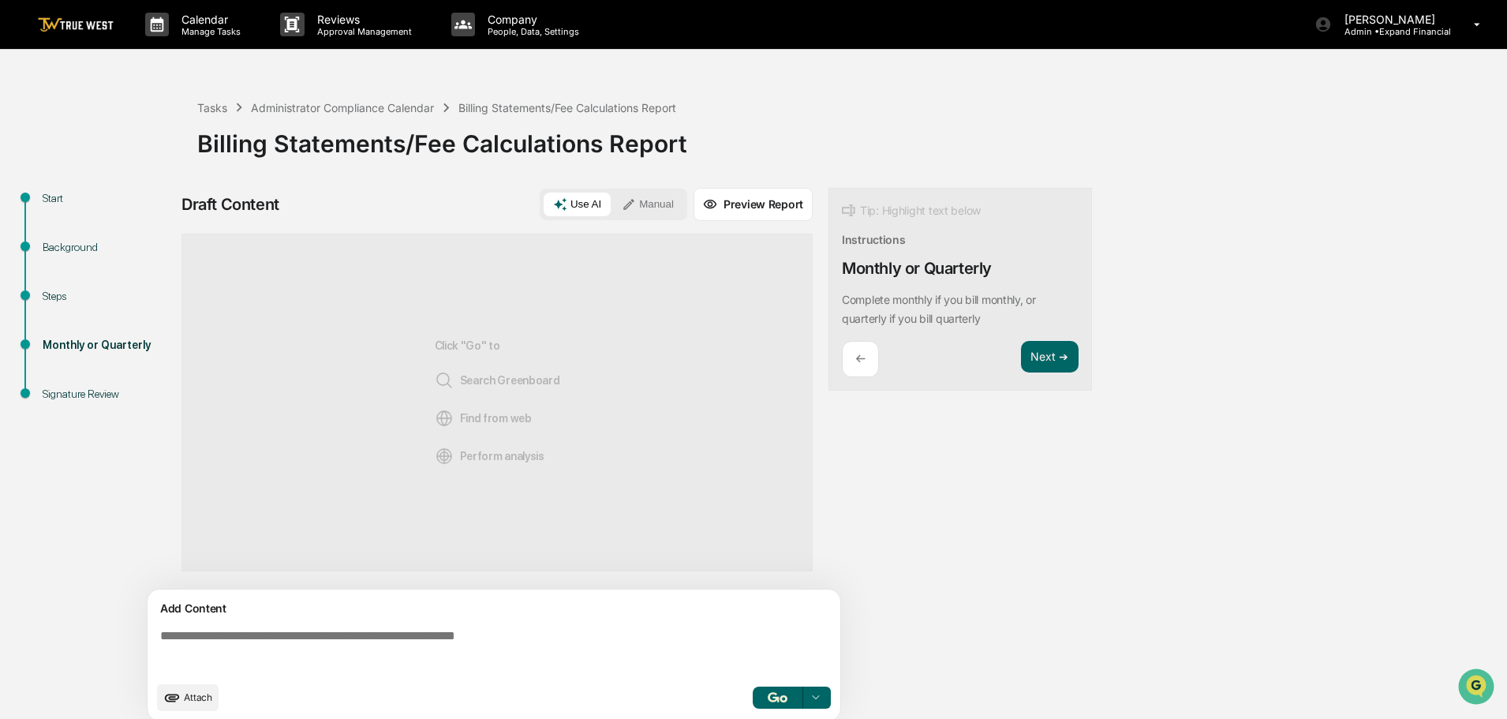
click at [190, 690] on button "Attach" at bounding box center [188, 697] width 62 height 27
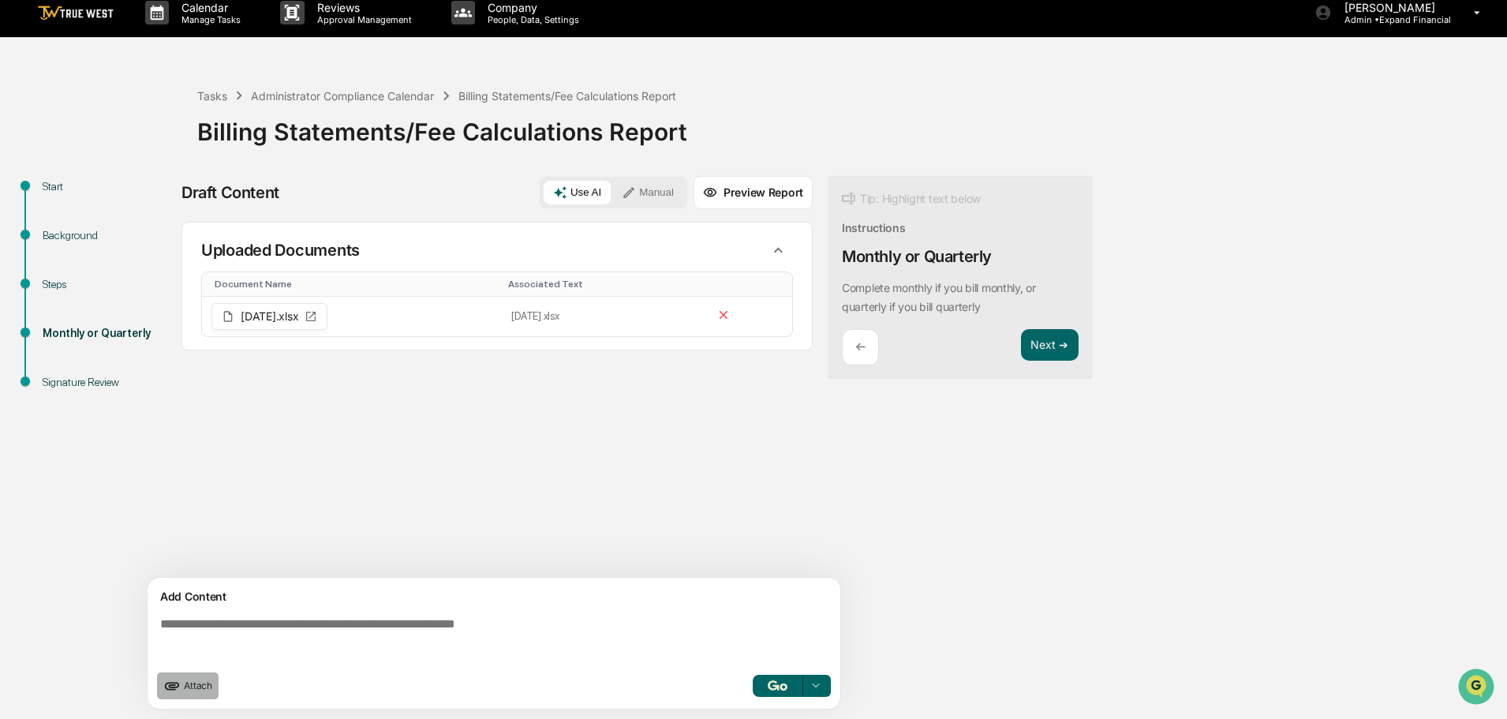
click at [192, 684] on span "Attach" at bounding box center [198, 685] width 28 height 12
click at [211, 688] on span "Attach" at bounding box center [198, 685] width 28 height 12
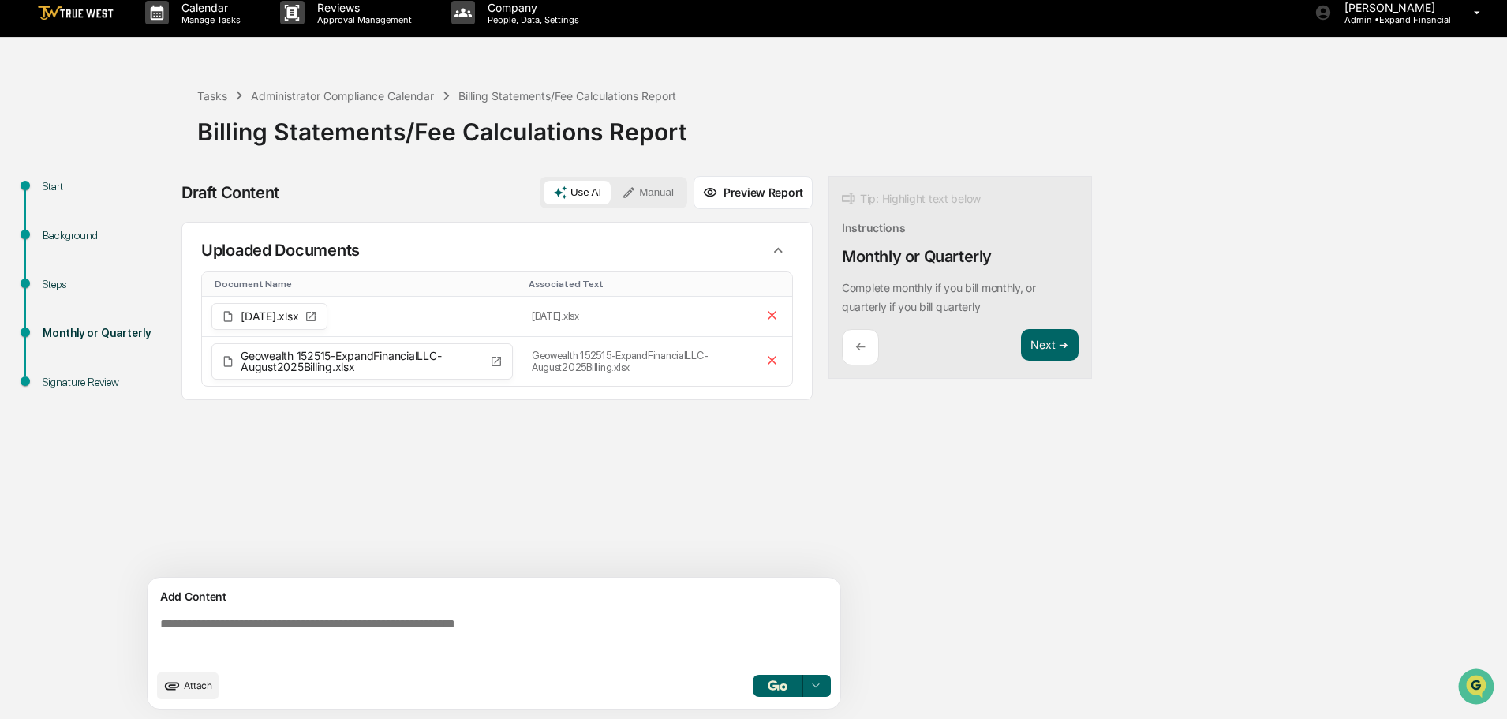
click at [505, 616] on textarea at bounding box center [497, 639] width 686 height 57
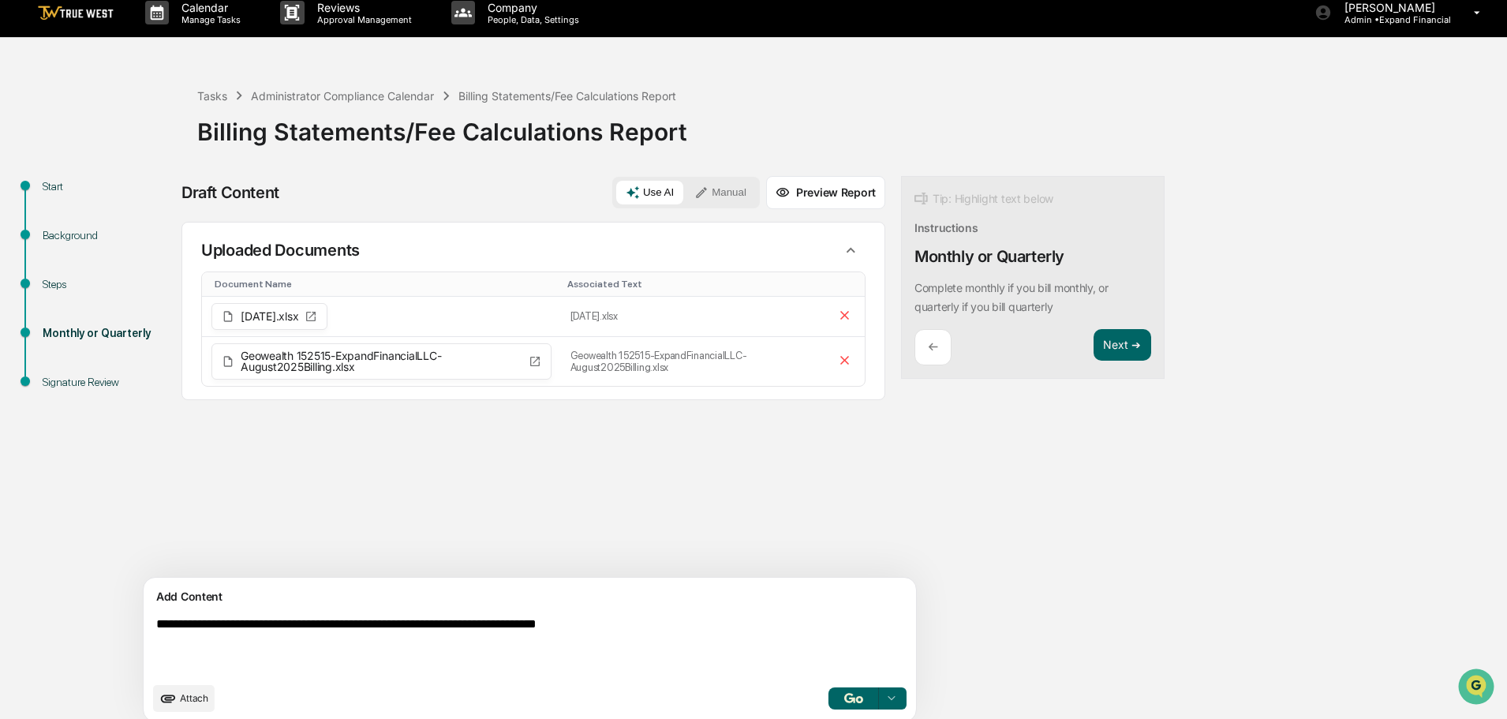
type textarea "**********"
click at [844, 698] on img "button" at bounding box center [853, 698] width 19 height 10
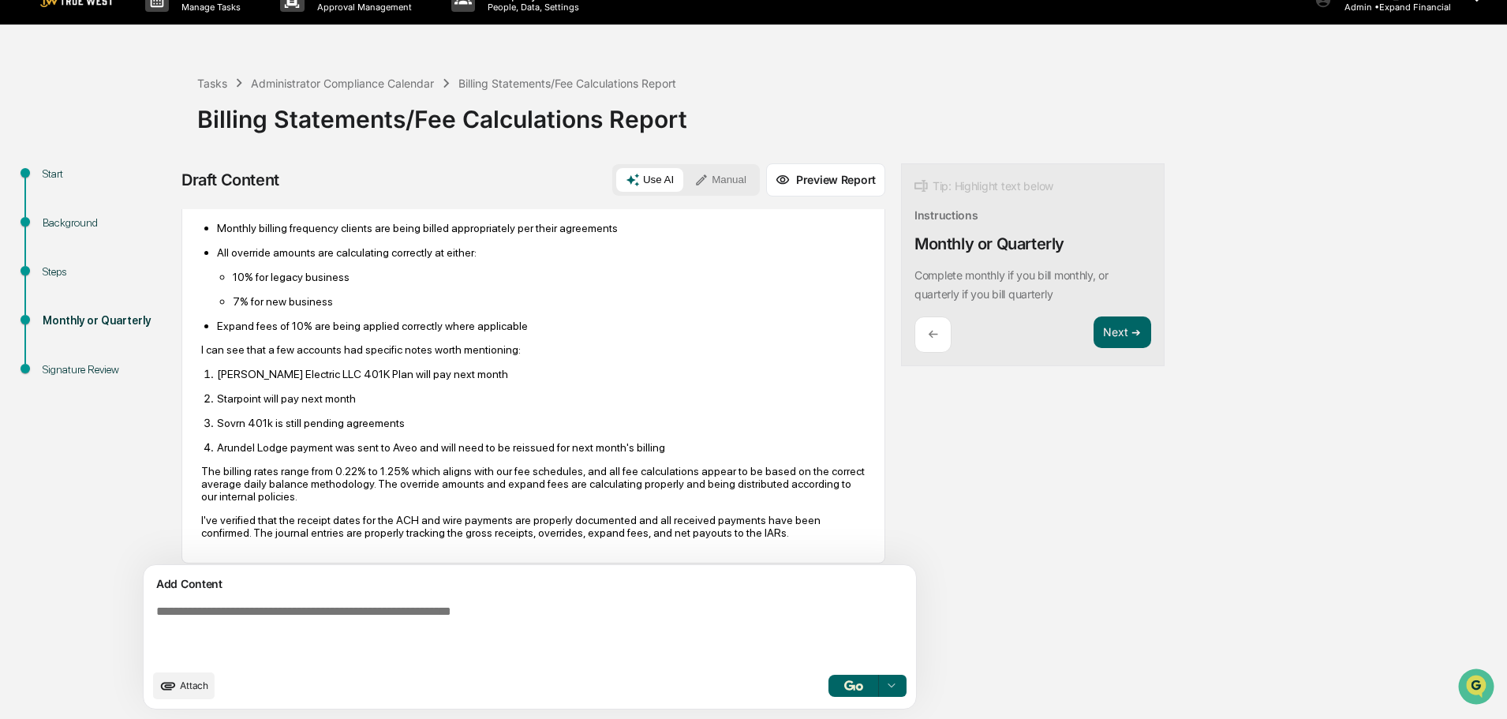
scroll to position [348, 0]
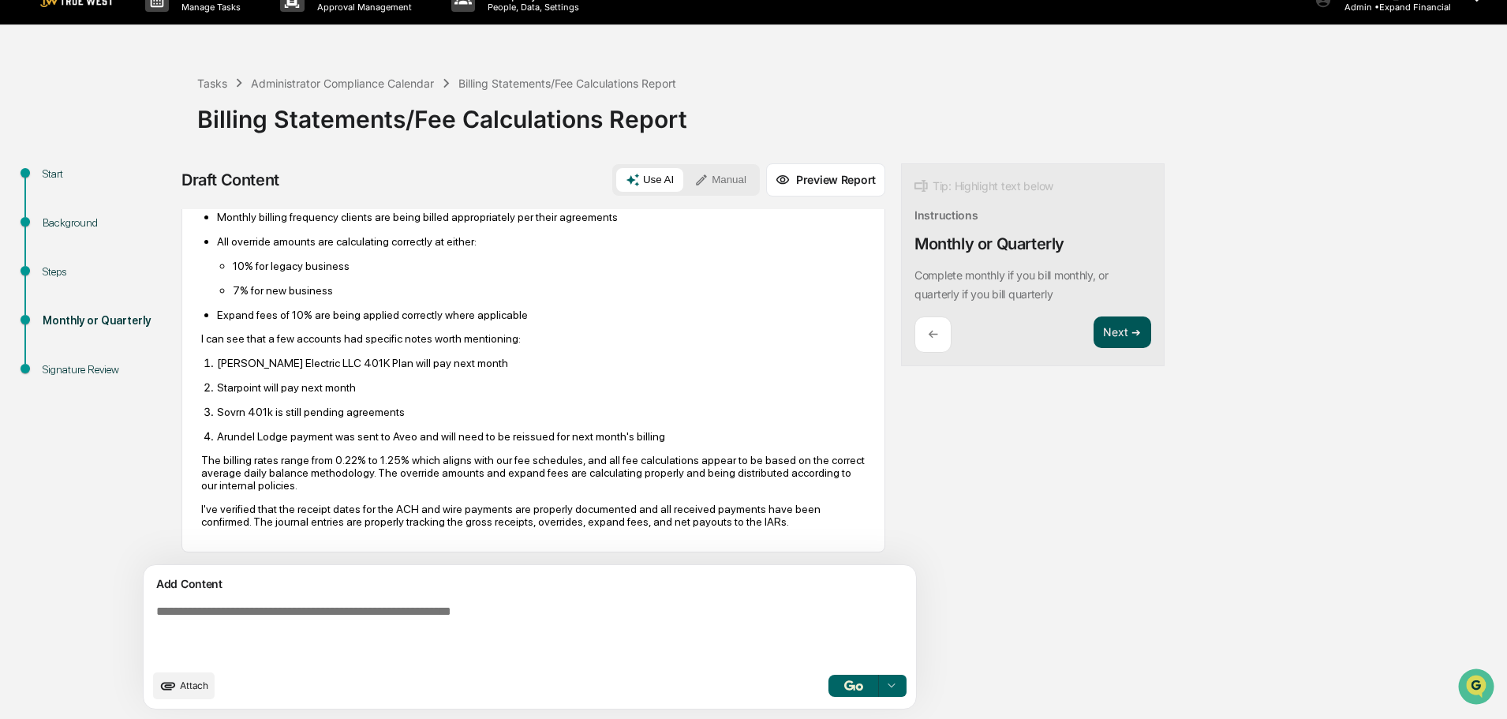
click at [1094, 337] on button "Next ➔" at bounding box center [1123, 332] width 58 height 32
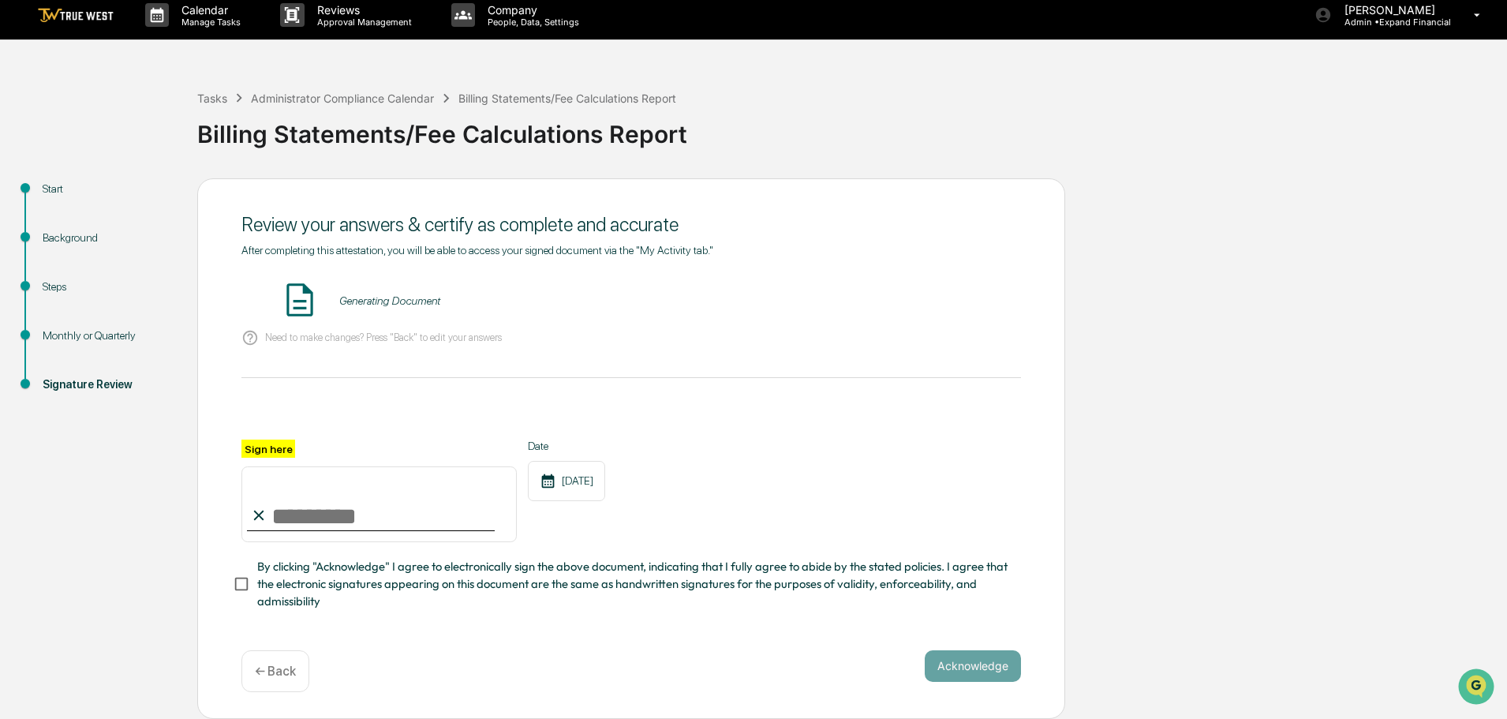
scroll to position [0, 0]
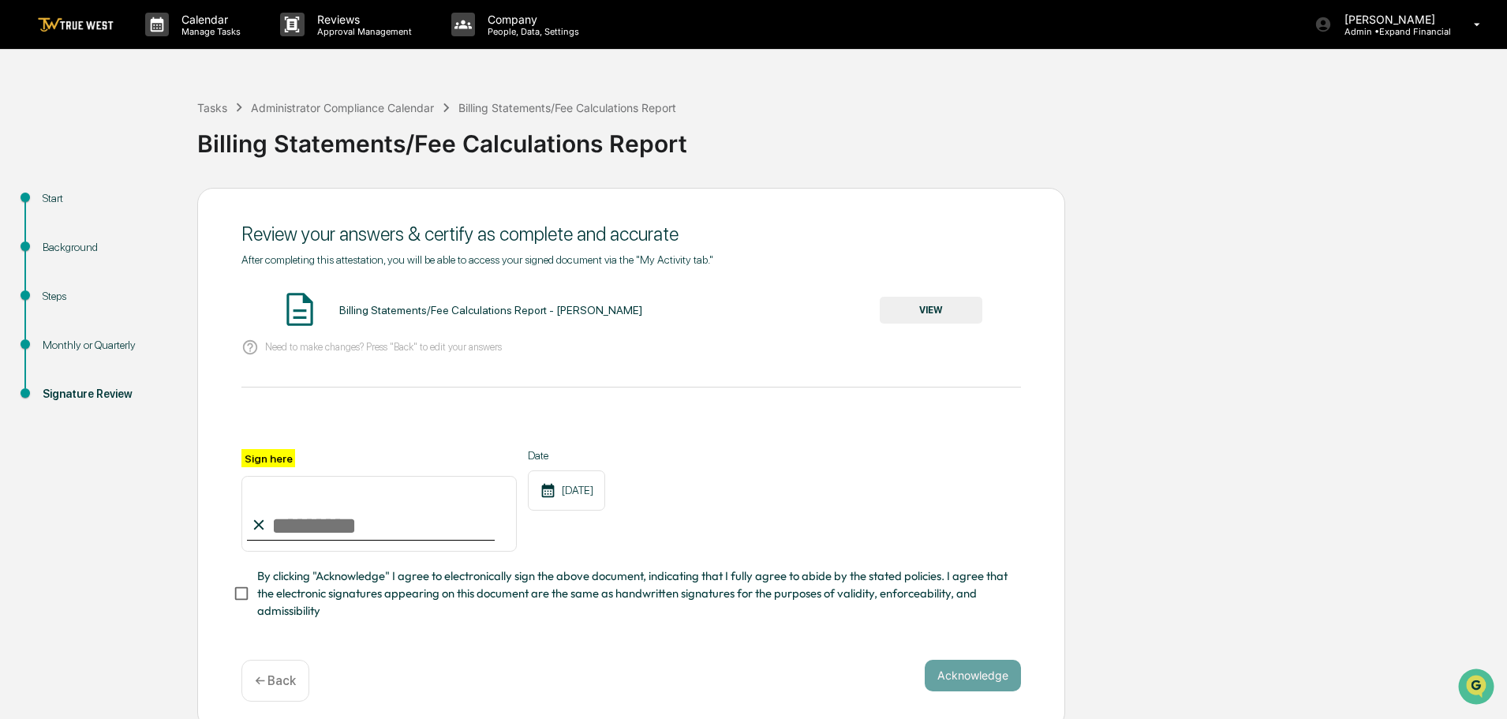
click at [898, 317] on button "VIEW" at bounding box center [931, 310] width 103 height 27
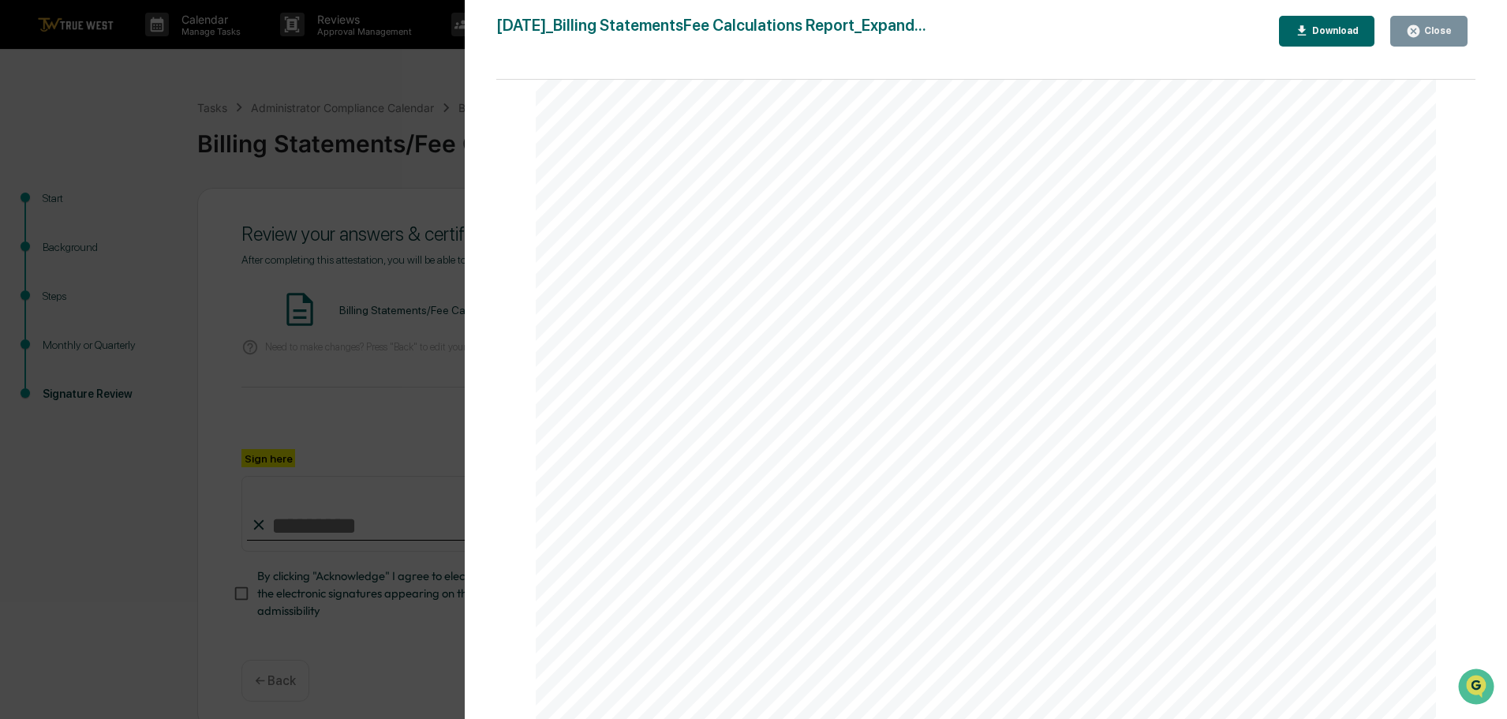
scroll to position [671, 0]
click at [1429, 24] on div "Close" at bounding box center [1429, 31] width 46 height 15
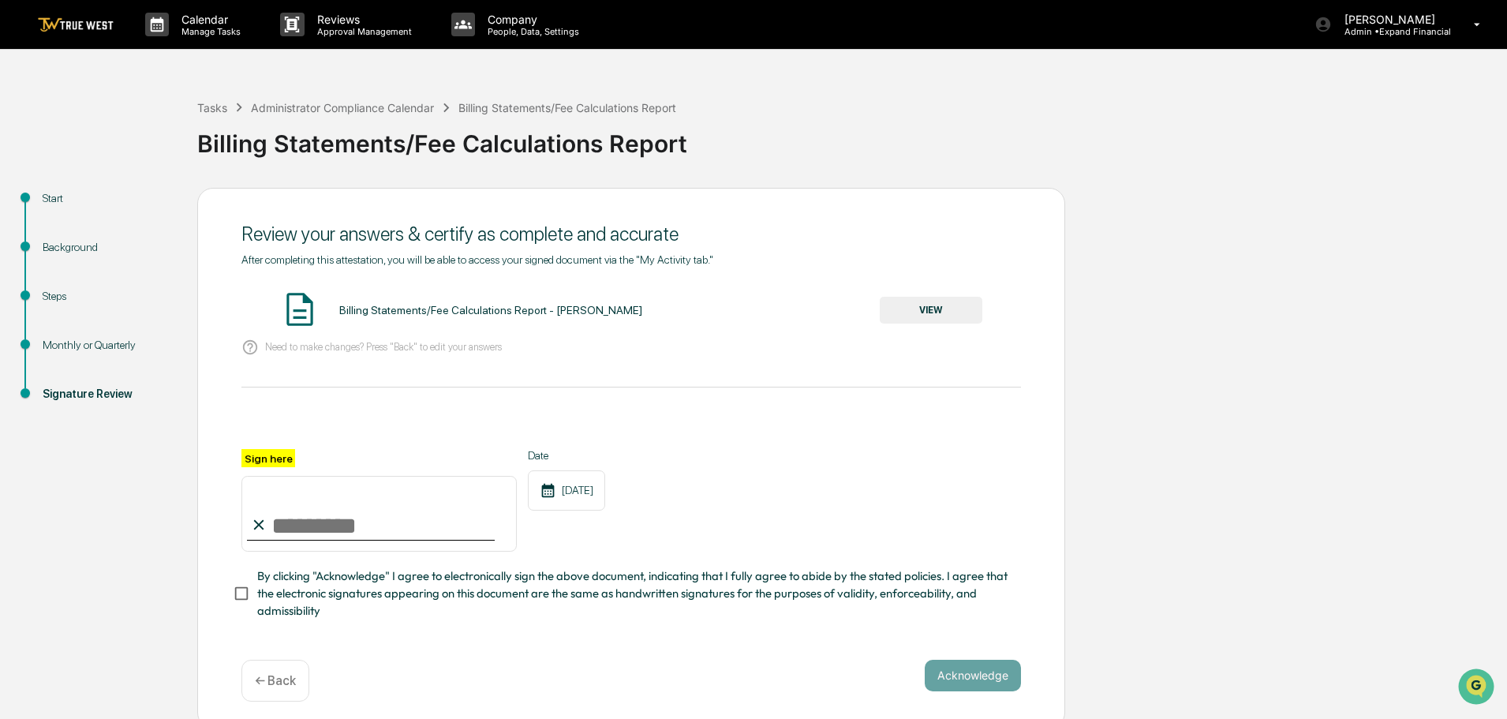
click at [278, 530] on input "Sign here" at bounding box center [378, 514] width 275 height 76
type input "**********"
click at [967, 675] on button "Acknowledge" at bounding box center [973, 676] width 96 height 32
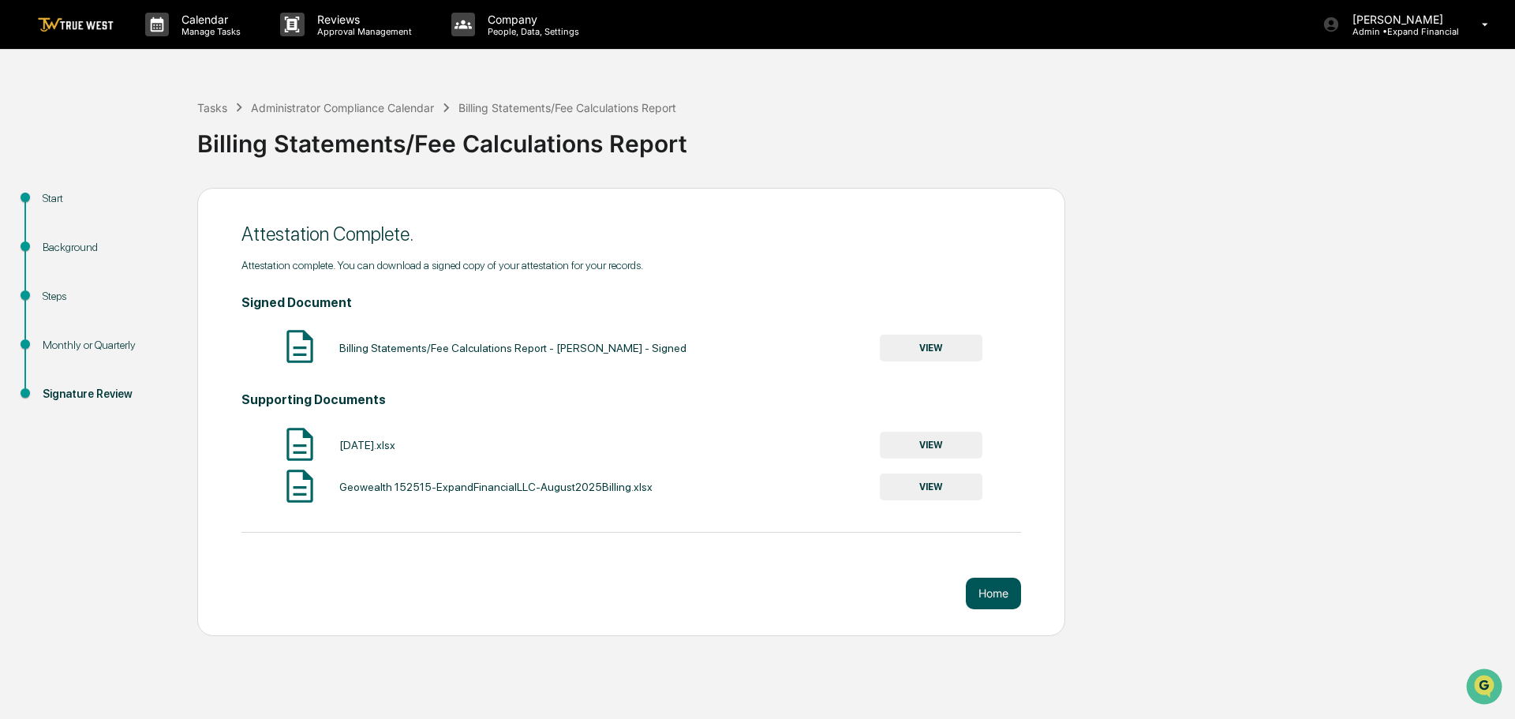
click at [978, 600] on button "Home" at bounding box center [993, 594] width 55 height 32
